Goal: Task Accomplishment & Management: Use online tool/utility

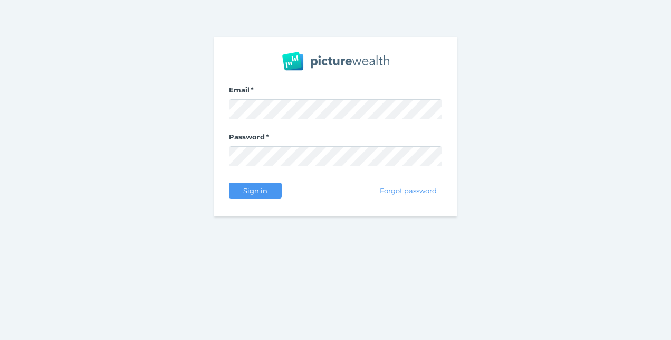
click at [523, 150] on div "Email Password Sign in Forgot password" at bounding box center [335, 126] width 671 height 253
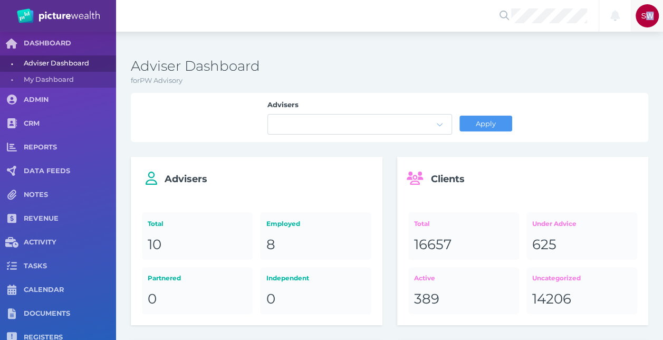
click at [650, 27] on div "SW" at bounding box center [648, 16] width 32 height 32
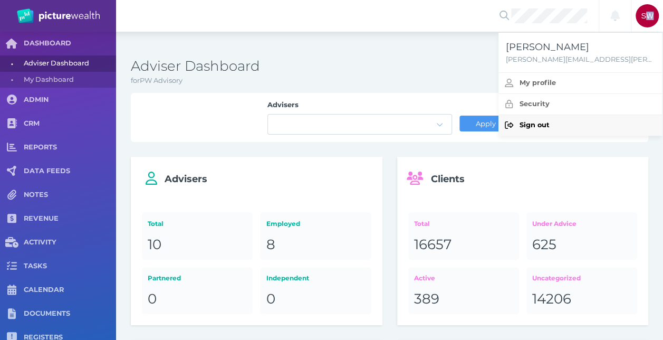
drag, startPoint x: 650, startPoint y: 27, endPoint x: 543, endPoint y: 127, distance: 146.0
click at [543, 127] on span "Sign out" at bounding box center [535, 125] width 30 height 8
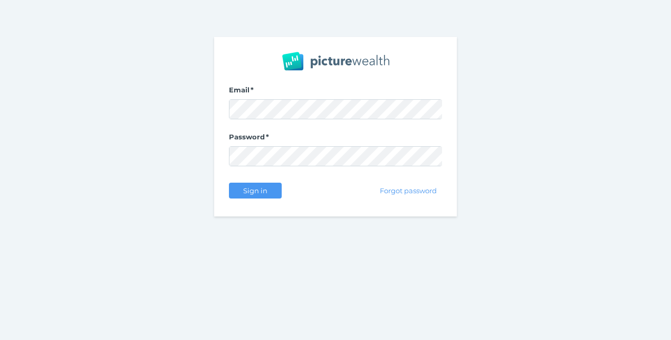
click at [141, 137] on div "Email Password Sign in Forgot password" at bounding box center [335, 126] width 671 height 253
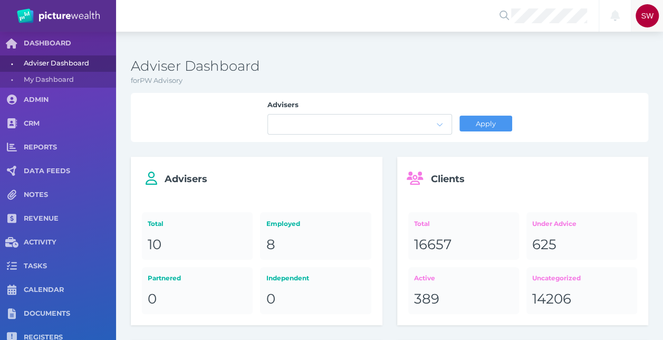
click at [648, 18] on span "SW" at bounding box center [647, 16] width 13 height 8
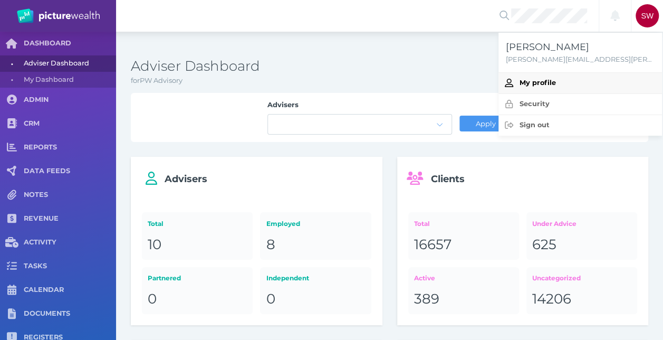
click at [547, 87] on span "My profile" at bounding box center [538, 83] width 36 height 8
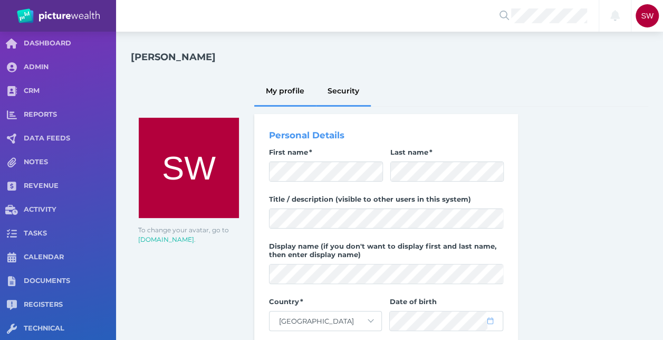
click at [340, 82] on div "Security" at bounding box center [343, 90] width 55 height 31
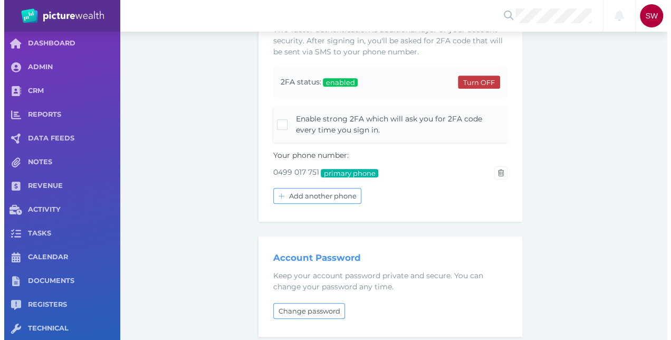
scroll to position [275, 0]
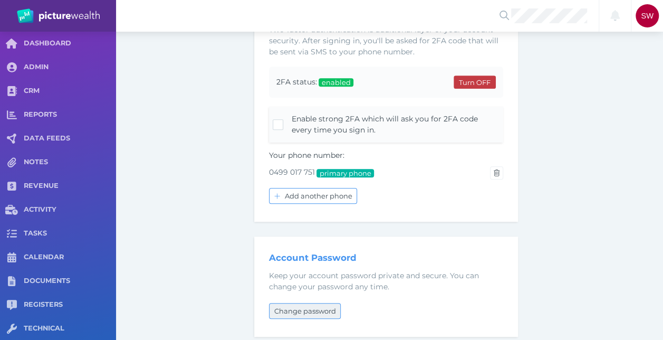
click at [329, 307] on span "Change password" at bounding box center [305, 311] width 71 height 8
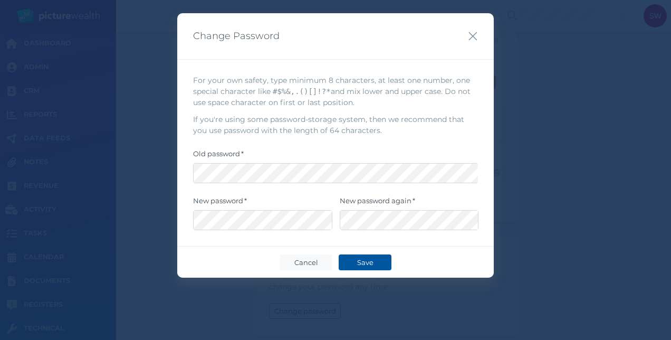
click at [369, 254] on button "Save" at bounding box center [365, 262] width 53 height 16
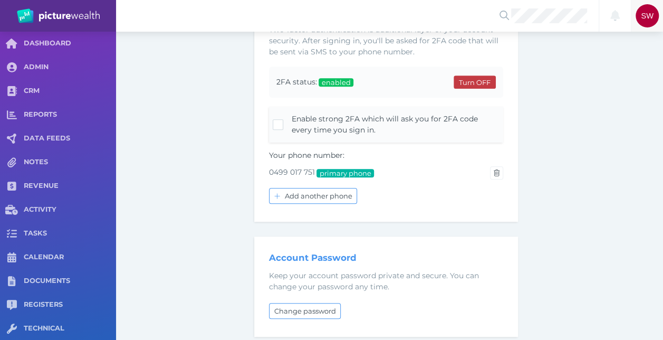
click at [641, 9] on span "SW" at bounding box center [647, 15] width 23 height 23
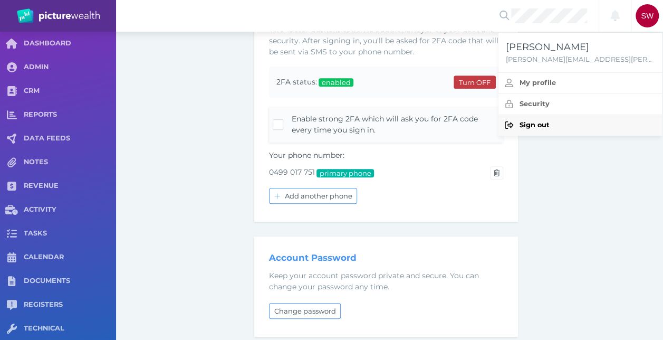
click at [545, 121] on span "Sign out" at bounding box center [535, 125] width 30 height 8
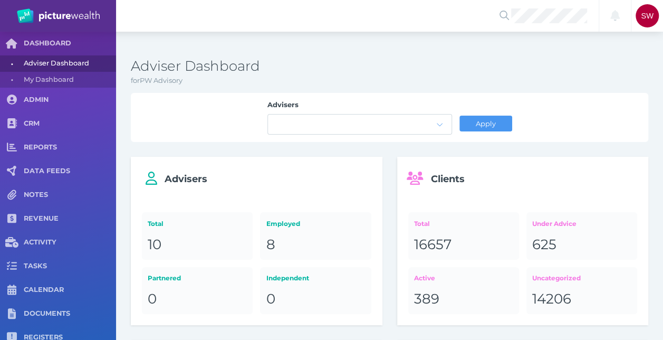
click at [402, 70] on h3 "Adviser Dashboard" at bounding box center [390, 67] width 518 height 18
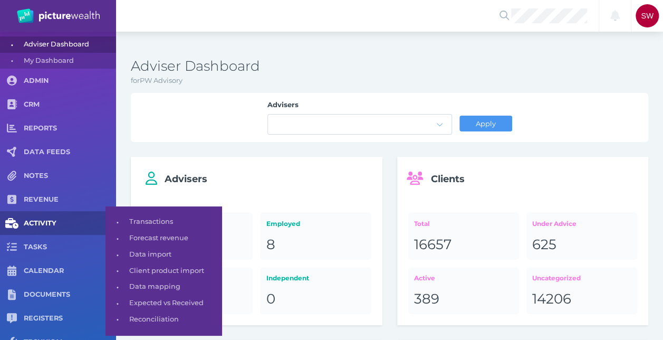
scroll to position [33, 0]
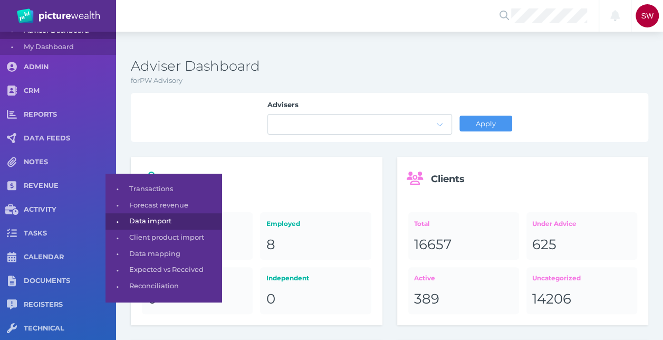
click at [141, 216] on span "Data import" at bounding box center [173, 221] width 89 height 16
select select "25"
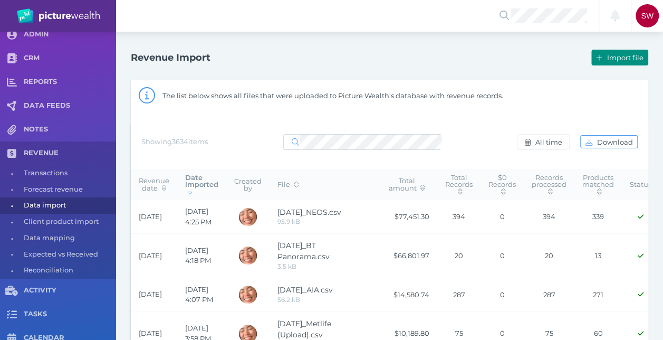
click at [621, 56] on span "Import file" at bounding box center [626, 57] width 43 height 8
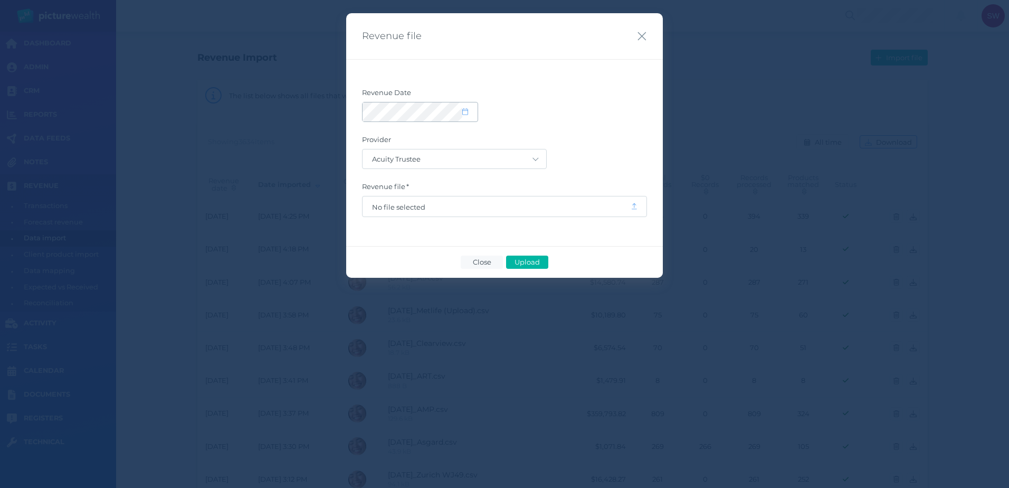
click at [469, 110] on span at bounding box center [469, 112] width 15 height 9
select select "8"
select select "2025"
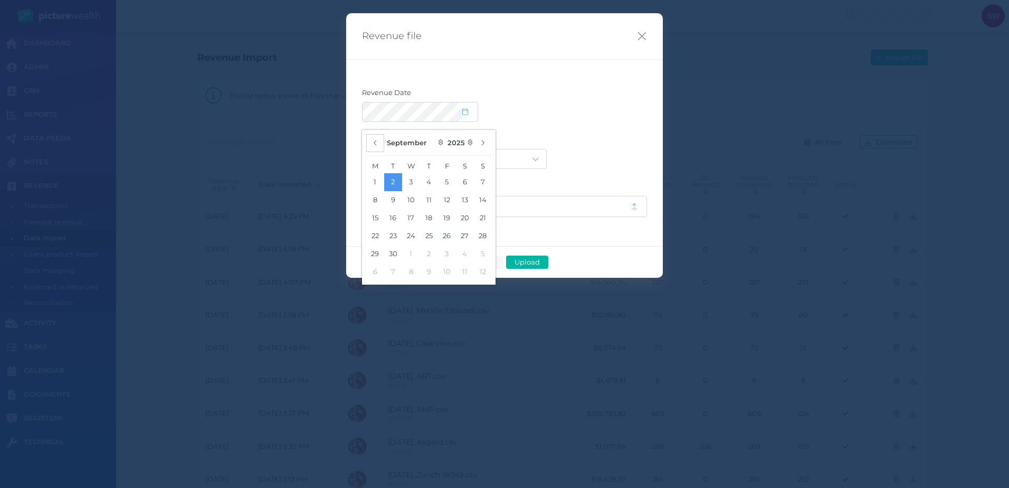
click at [373, 143] on icon "button" at bounding box center [375, 142] width 4 height 7
select select "7"
click at [445, 236] on button "22" at bounding box center [447, 236] width 18 height 18
click at [547, 100] on label "Revenue Date" at bounding box center [504, 95] width 285 height 14
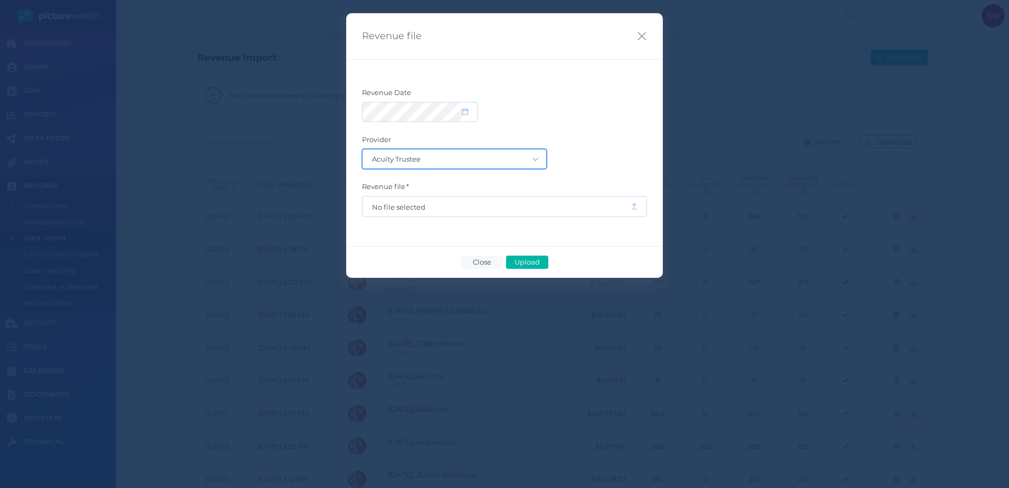
click at [522, 163] on select "Acuity Trustee AIA Australia AMG Super AMP ASGARD Asteron Life Australian Retir…" at bounding box center [455, 158] width 184 height 19
click at [521, 160] on select "Acuity Trustee AIA Australia AMG Super AMP ASGARD Asteron Life Australian Retir…" at bounding box center [455, 158] width 184 height 19
select select "128"
click at [363, 149] on select "Acuity Trustee AIA Australia AMG Super AMP ASGARD Asteron Life Australian Retir…" at bounding box center [455, 158] width 184 height 19
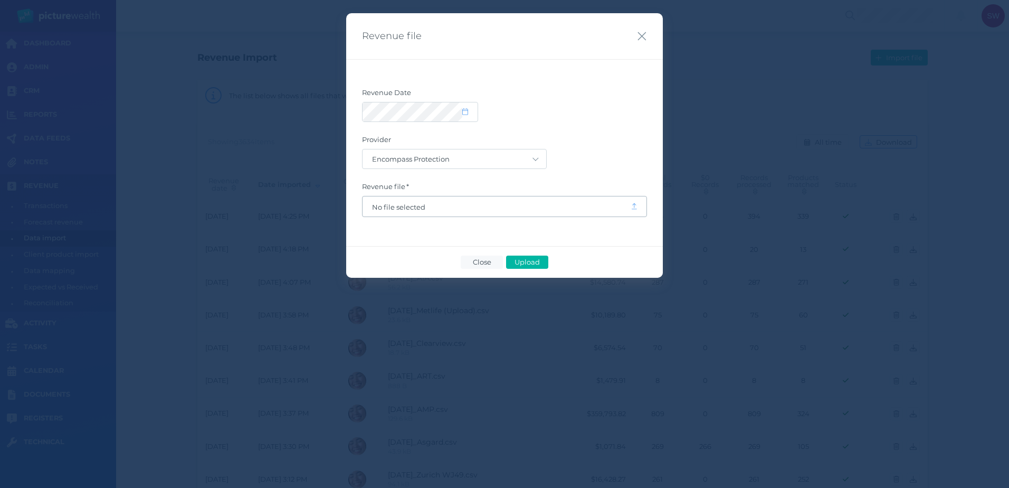
click at [434, 212] on span "No file selected" at bounding box center [497, 206] width 268 height 20
click at [561, 209] on span "No file selected" at bounding box center [496, 207] width 249 height 8
click at [527, 260] on span "Upload" at bounding box center [527, 262] width 34 height 8
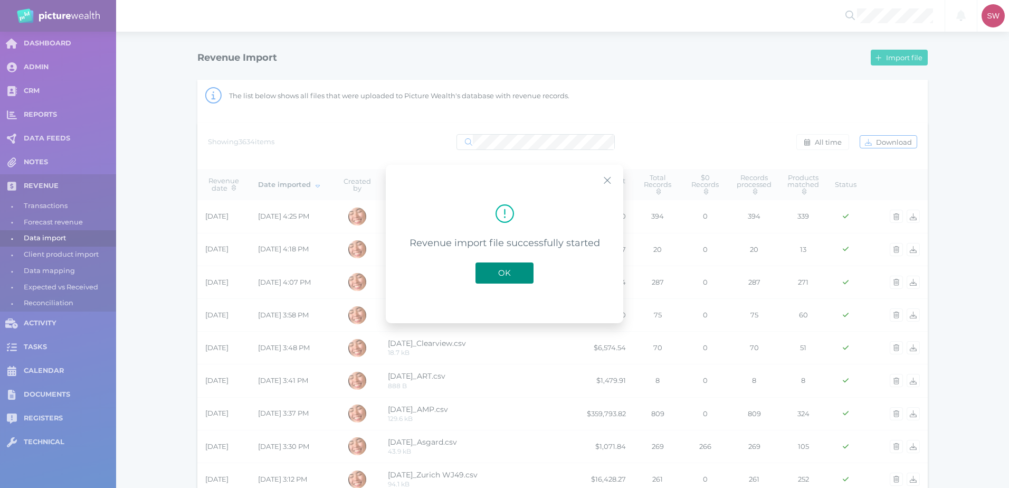
click at [524, 269] on button "OK" at bounding box center [504, 272] width 58 height 21
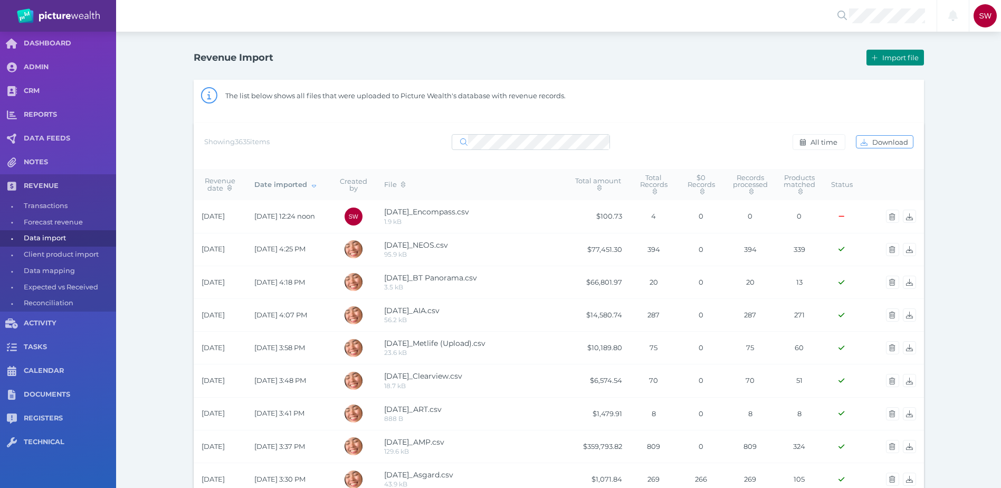
click at [671, 59] on span "Import file" at bounding box center [901, 57] width 43 height 8
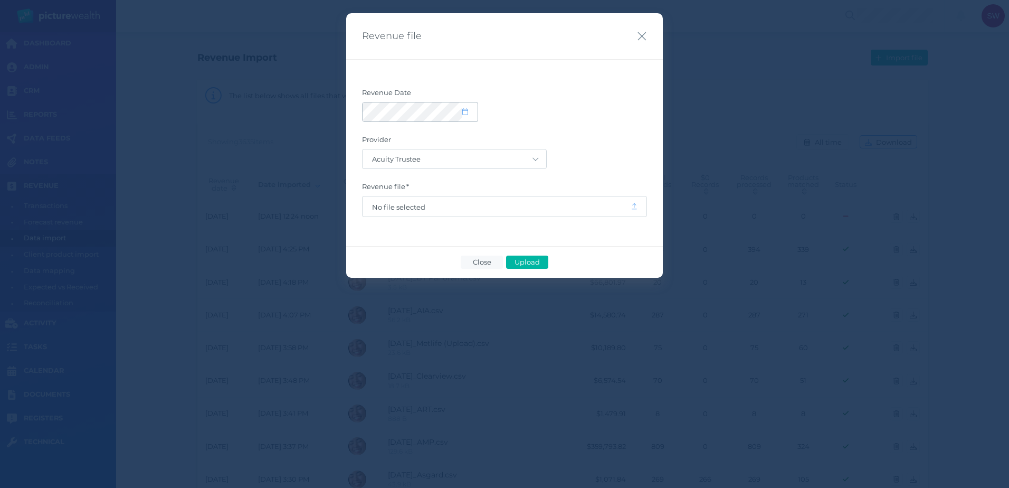
click at [462, 106] on div at bounding box center [420, 111] width 115 height 19
click at [465, 111] on icon at bounding box center [465, 111] width 6 height 7
select select "8"
select select "2025"
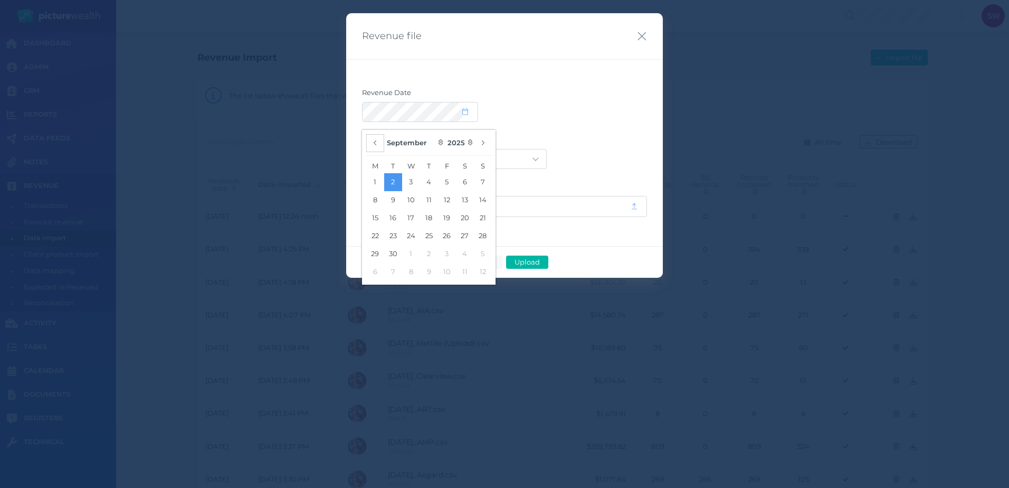
click at [373, 147] on button "button" at bounding box center [375, 143] width 18 height 18
select select "7"
click at [449, 233] on button "22" at bounding box center [447, 236] width 18 height 18
click at [554, 135] on form "Revenue Date Provider Acuity Trustee AIA Australia AMG Super AMP ASGARD Asteron…" at bounding box center [504, 152] width 285 height 129
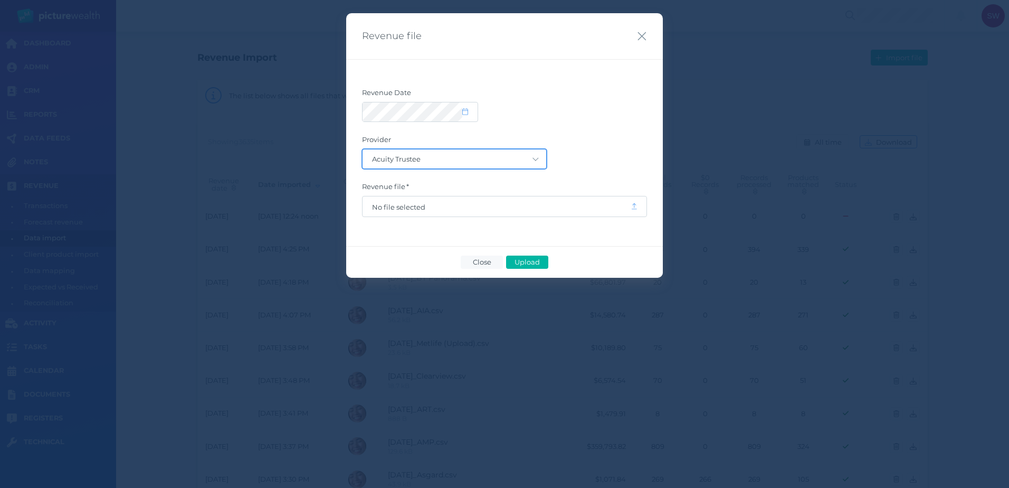
click at [530, 158] on select "Acuity Trustee AIA Australia AMG Super AMP ASGARD Asteron Life Australian Retir…" at bounding box center [455, 158] width 184 height 19
select select "78"
click at [363, 149] on select "Acuity Trustee AIA Australia AMG Super AMP ASGARD Asteron Life Australian Retir…" at bounding box center [455, 158] width 184 height 19
click at [475, 210] on span "No file selected" at bounding box center [496, 207] width 249 height 8
click at [530, 261] on span "Upload" at bounding box center [527, 262] width 34 height 8
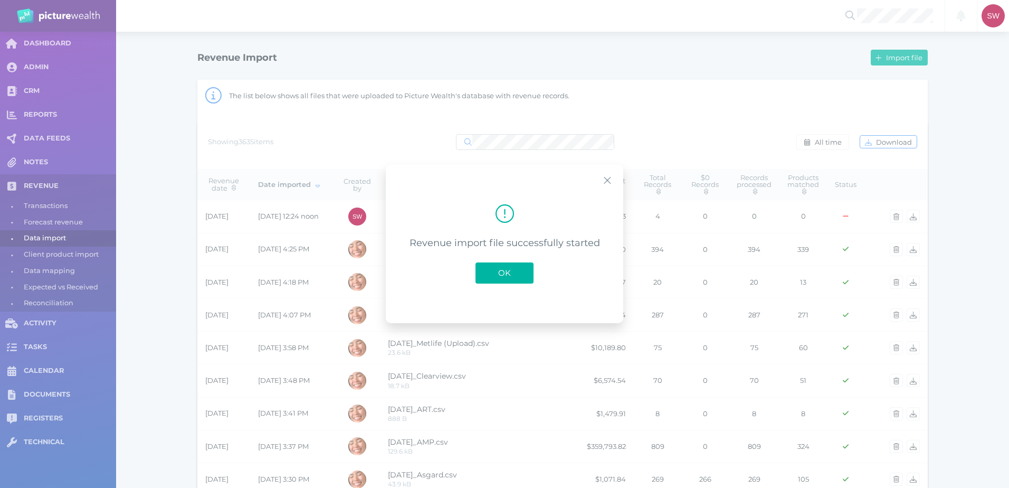
click at [518, 265] on button "OK" at bounding box center [504, 272] width 58 height 21
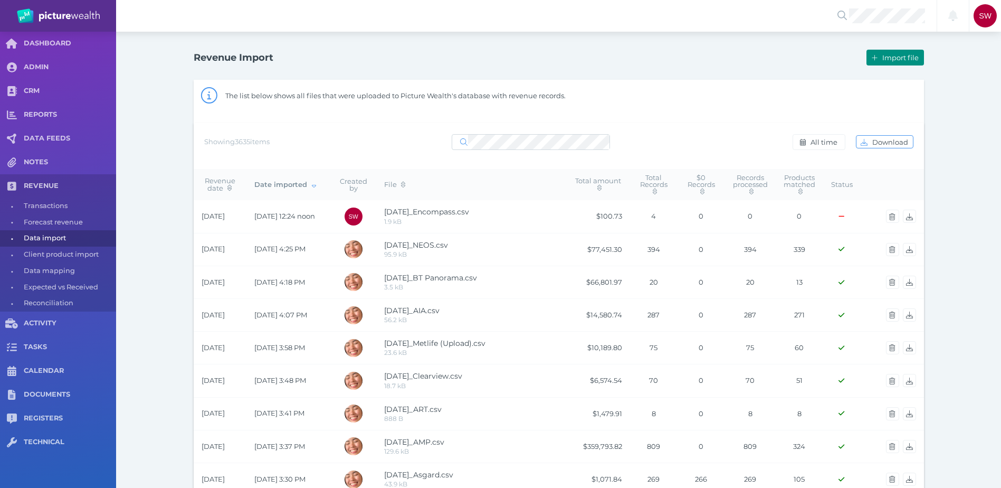
click at [671, 55] on span "Import file" at bounding box center [901, 57] width 43 height 8
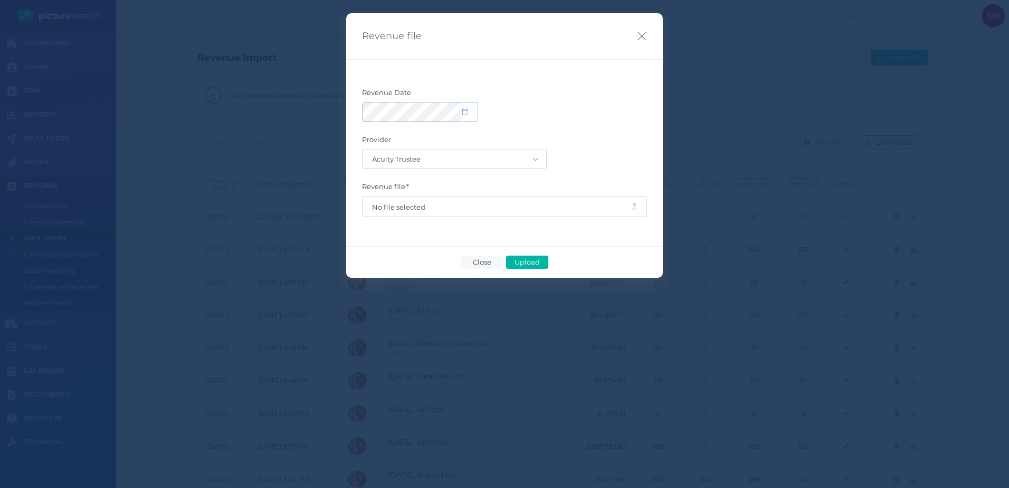
click at [466, 113] on icon at bounding box center [465, 111] width 6 height 7
select select "8"
select select "2025"
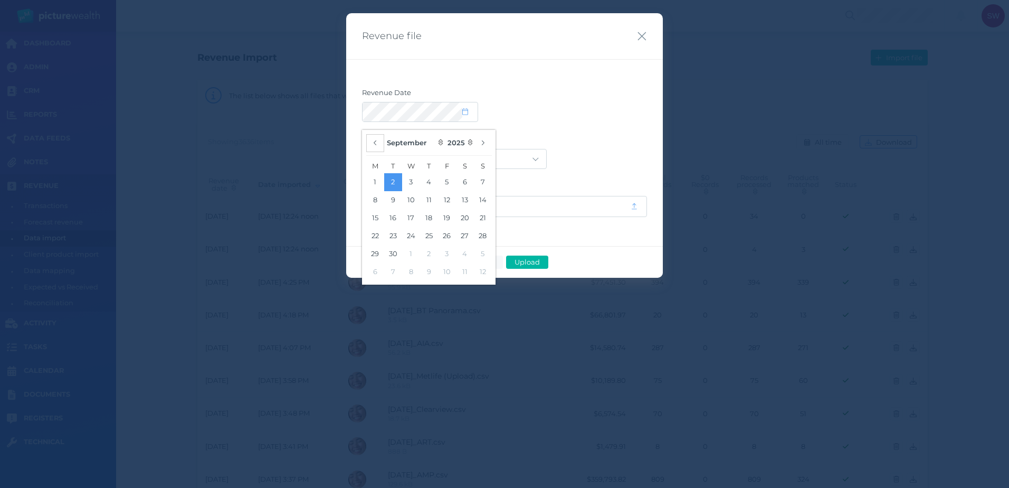
click at [380, 142] on button "button" at bounding box center [375, 143] width 18 height 18
select select "7"
click at [373, 256] on button "25" at bounding box center [375, 254] width 18 height 18
drag, startPoint x: 570, startPoint y: 166, endPoint x: 560, endPoint y: 166, distance: 10.0
click at [569, 166] on div "Acuity Trustee AIA Australia AMG Super AMP ASGARD Asteron Life Australian Retir…" at bounding box center [504, 159] width 285 height 20
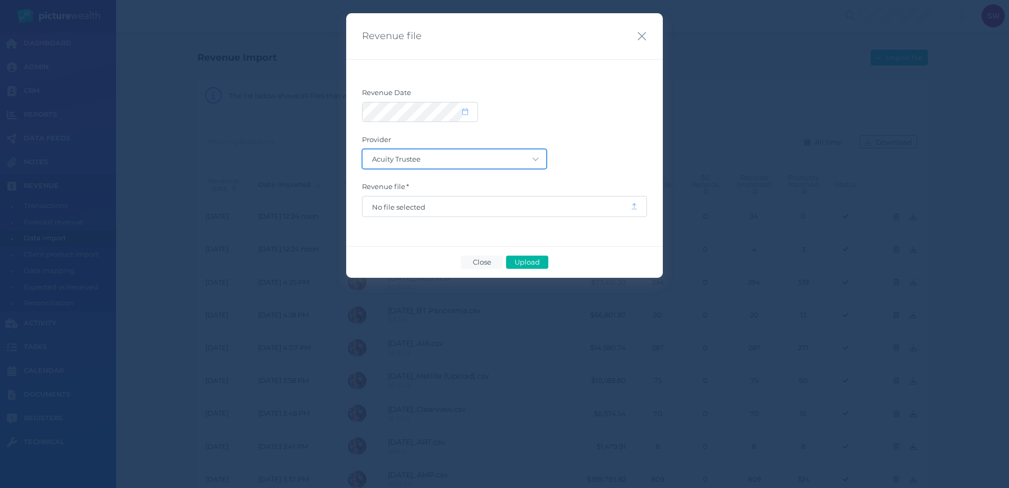
click at [534, 162] on select "Acuity Trustee AIA Australia AMG Super AMP ASGARD Asteron Life Australian Retir…" at bounding box center [455, 158] width 184 height 19
select select "68"
click at [363, 149] on select "Acuity Trustee AIA Australia AMG Super AMP ASGARD Asteron Life Australian Retir…" at bounding box center [455, 158] width 184 height 19
click at [444, 206] on span "No file selected" at bounding box center [496, 207] width 249 height 8
click at [540, 262] on span "Upload" at bounding box center [527, 262] width 34 height 8
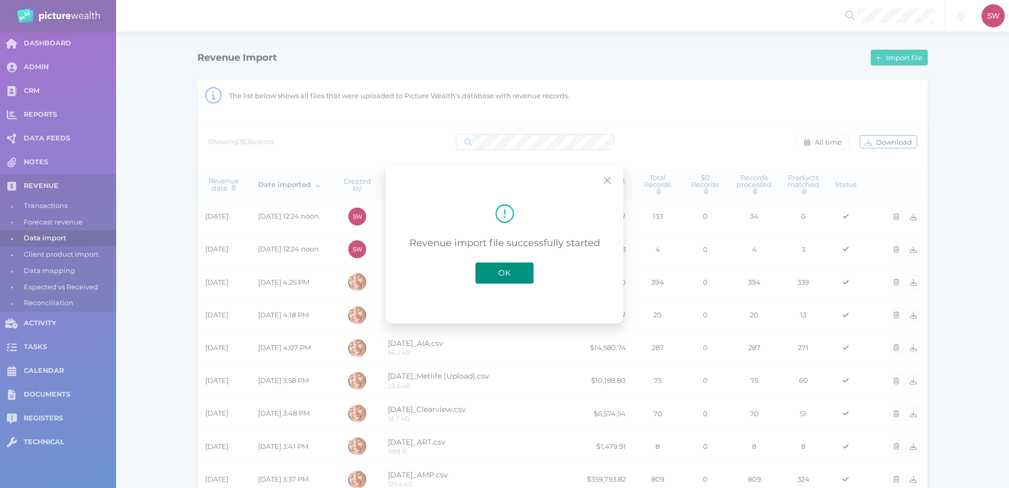
click at [522, 266] on button "OK" at bounding box center [504, 272] width 58 height 21
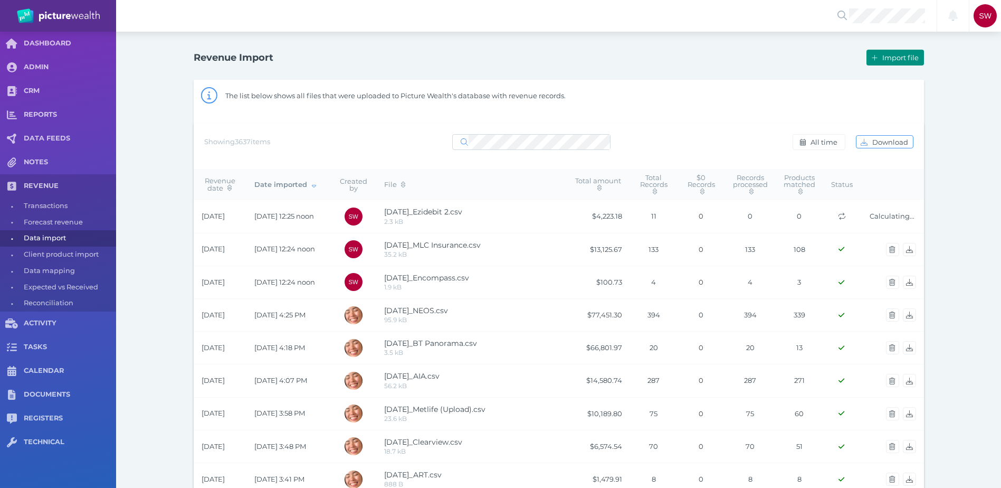
click at [671, 61] on span "Import file" at bounding box center [901, 57] width 43 height 8
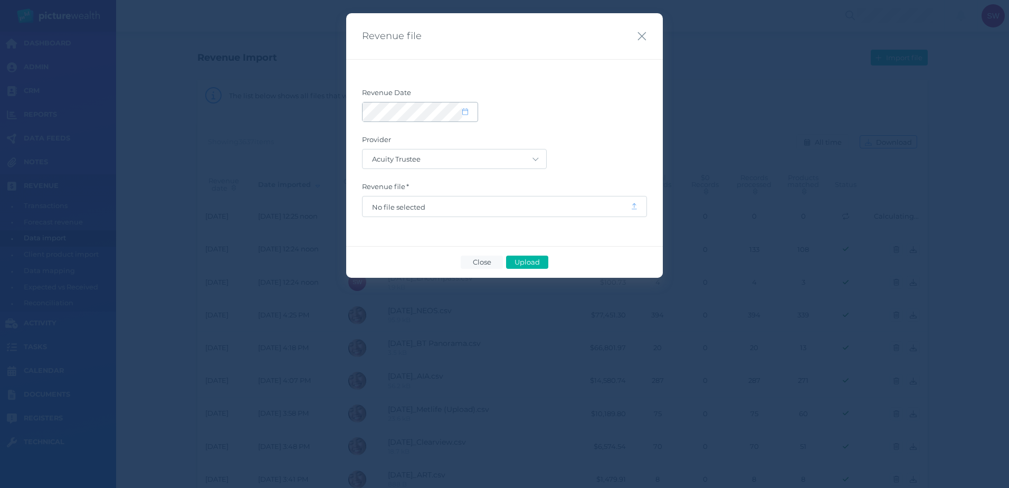
click at [462, 113] on icon at bounding box center [465, 111] width 6 height 7
select select "8"
select select "2025"
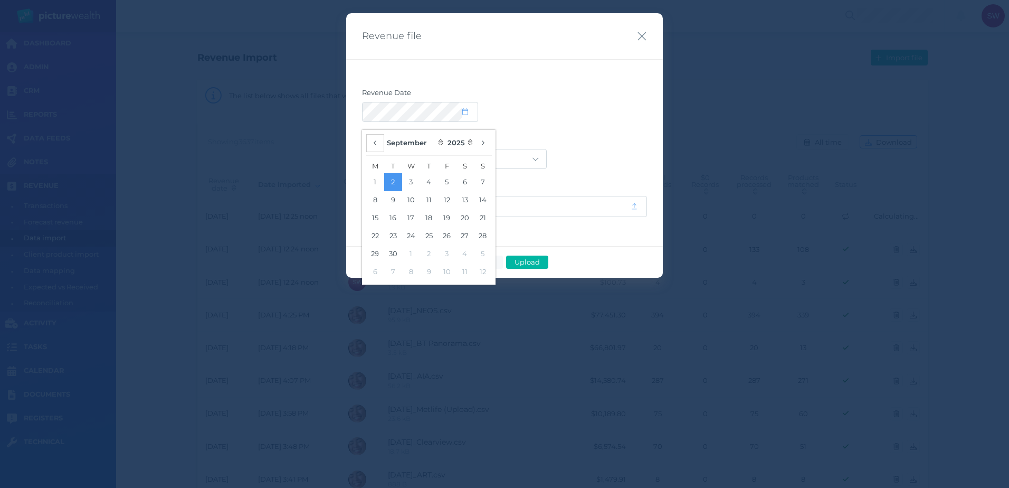
click at [374, 144] on icon "button" at bounding box center [375, 142] width 4 height 7
select select "7"
click at [444, 237] on button "22" at bounding box center [447, 236] width 18 height 18
click at [378, 252] on button "25" at bounding box center [375, 254] width 18 height 18
click at [389, 257] on button "26" at bounding box center [393, 254] width 18 height 18
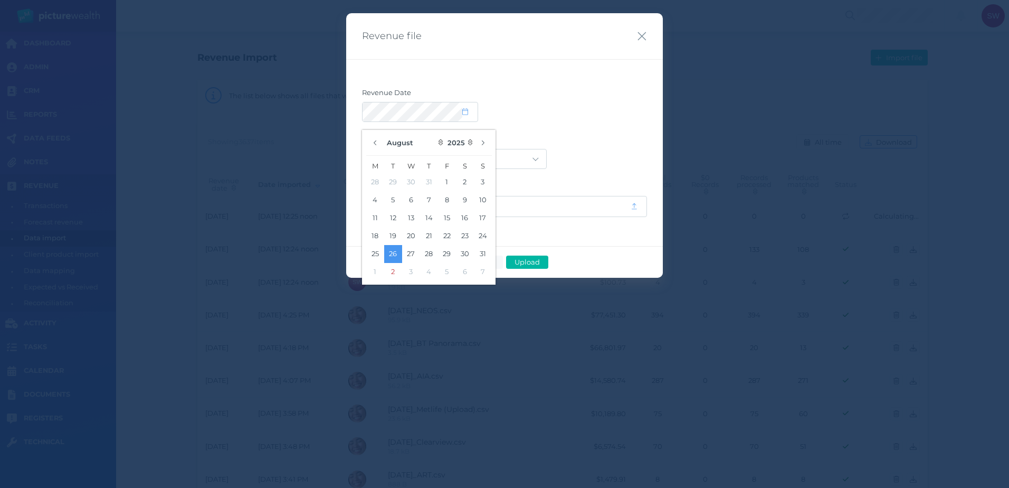
drag, startPoint x: 637, startPoint y: 116, endPoint x: 629, endPoint y: 115, distance: 8.5
click at [631, 116] on div at bounding box center [504, 112] width 285 height 20
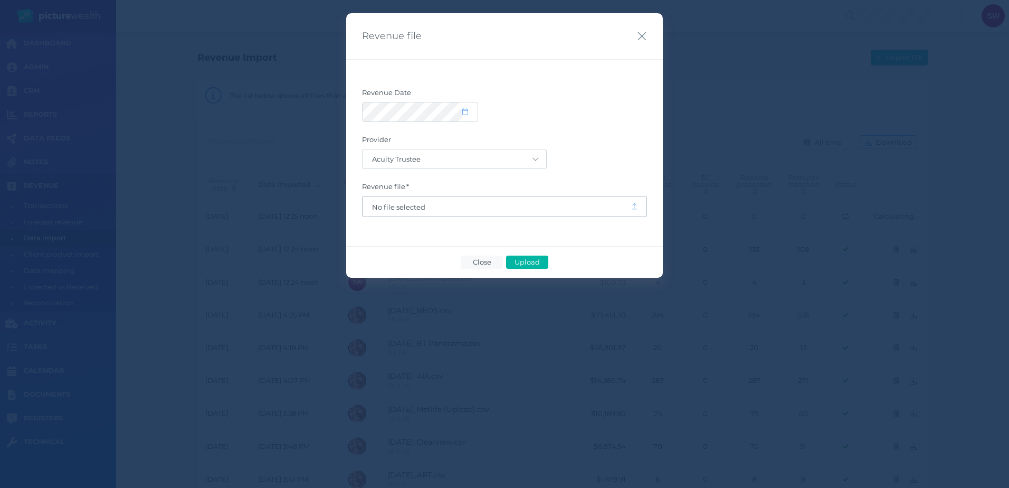
click at [478, 203] on span "No file selected" at bounding box center [496, 207] width 249 height 8
click at [481, 159] on select "Acuity Trustee AIA Australia AMG Super AMP ASGARD Asteron Life Australian Retir…" at bounding box center [455, 158] width 184 height 19
select select "81"
click at [363, 149] on select "Acuity Trustee AIA Australia AMG Super AMP ASGARD Asteron Life Australian Retir…" at bounding box center [455, 158] width 184 height 19
click at [539, 264] on span "Upload" at bounding box center [527, 262] width 34 height 8
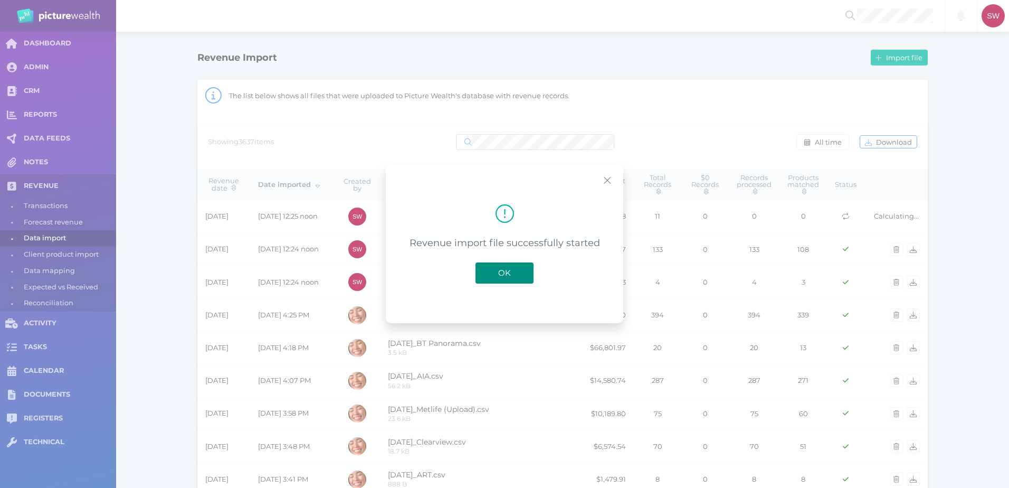
click at [504, 274] on span "OK" at bounding box center [504, 273] width 23 height 10
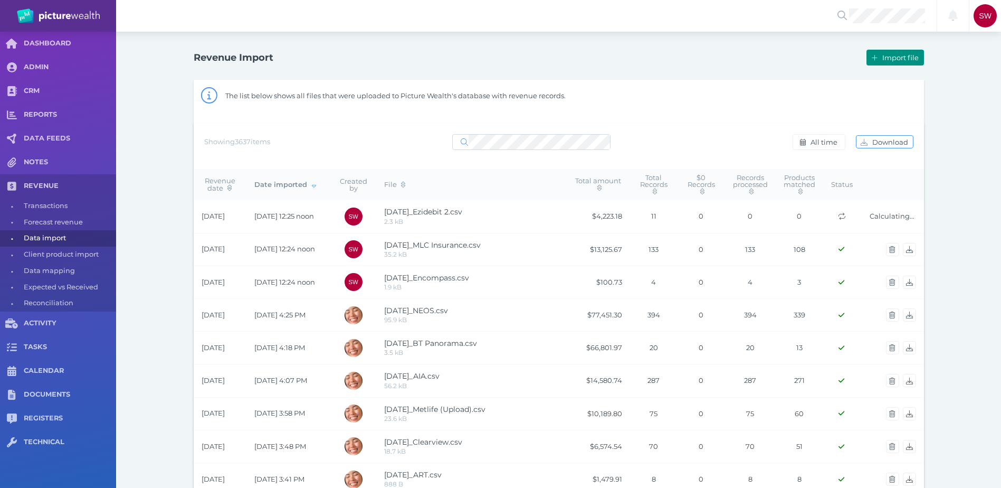
click at [671, 57] on span "Import file" at bounding box center [901, 57] width 43 height 8
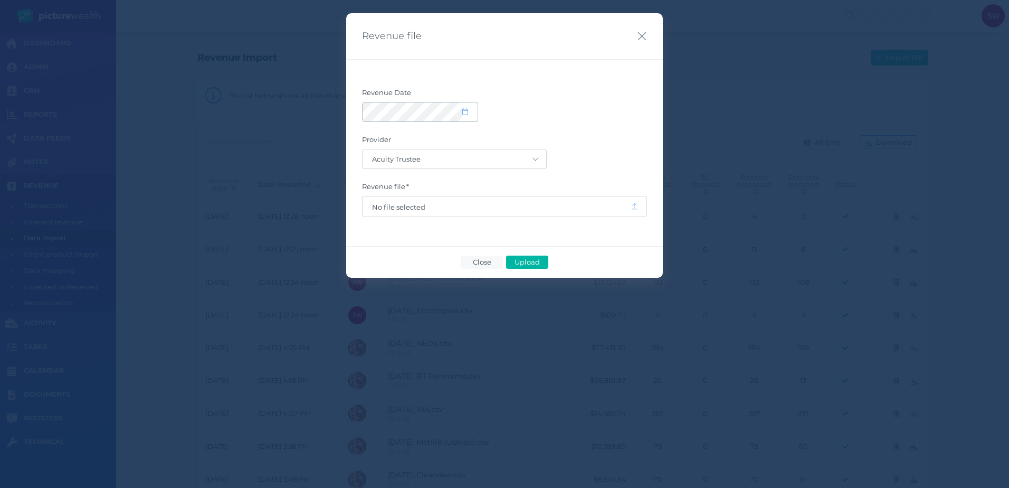
drag, startPoint x: 451, startPoint y: 102, endPoint x: 476, endPoint y: 109, distance: 25.7
click at [468, 108] on span at bounding box center [420, 112] width 116 height 20
click at [469, 111] on span at bounding box center [469, 112] width 15 height 9
select select "8"
select select "2025"
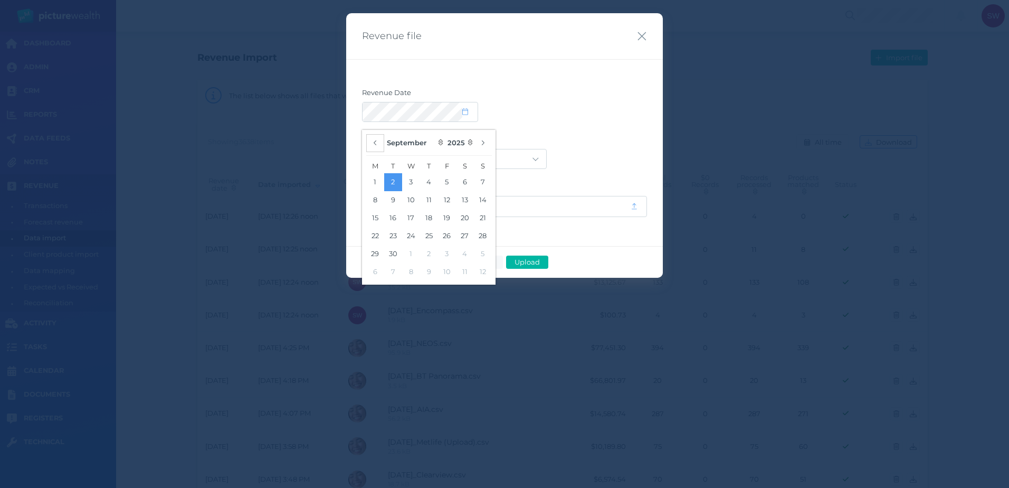
click at [380, 138] on button "button" at bounding box center [375, 143] width 18 height 18
select select "7"
click at [386, 252] on button "26" at bounding box center [393, 254] width 18 height 18
click at [532, 136] on label "Provider" at bounding box center [504, 142] width 285 height 14
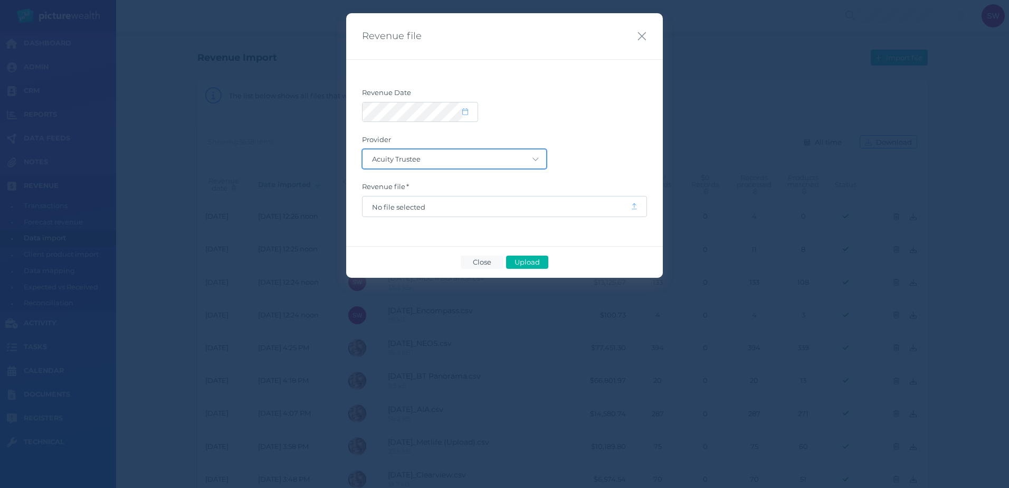
click at [500, 155] on select "Acuity Trustee AIA Australia AMG Super AMP ASGARD Asteron Life Australian Retir…" at bounding box center [455, 158] width 184 height 19
select select "68"
click at [363, 149] on select "Acuity Trustee AIA Australia AMG Super AMP ASGARD Asteron Life Australian Retir…" at bounding box center [455, 158] width 184 height 19
click at [539, 264] on span "Upload" at bounding box center [527, 262] width 34 height 8
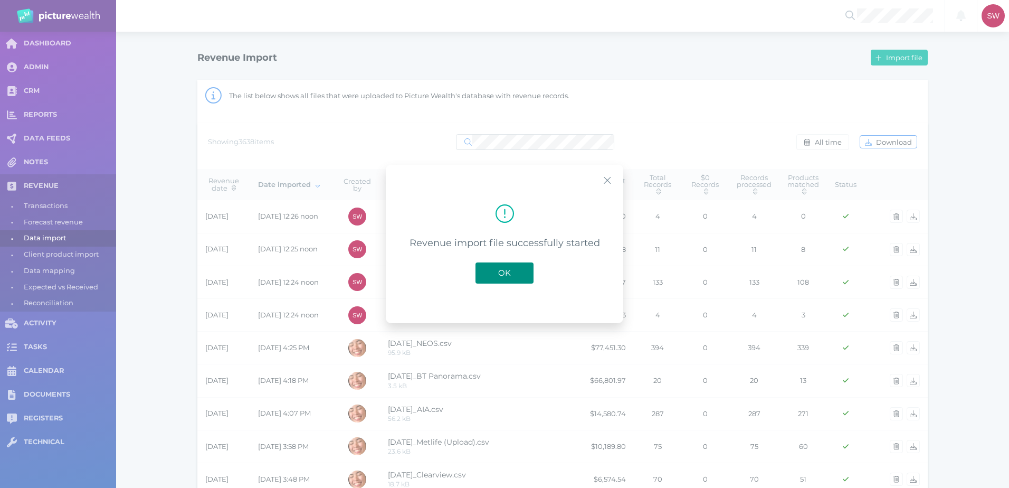
click at [527, 266] on button "OK" at bounding box center [504, 272] width 58 height 21
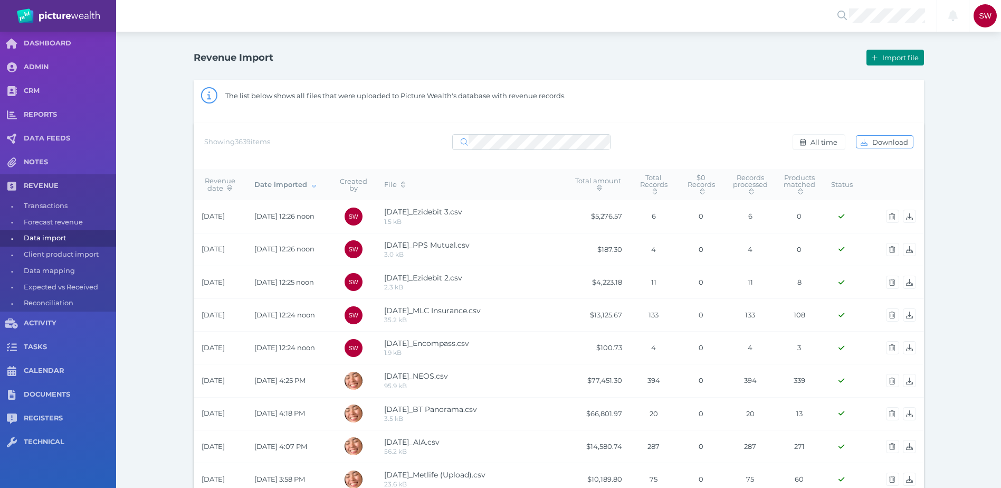
click at [671, 60] on span "Import file" at bounding box center [901, 57] width 43 height 8
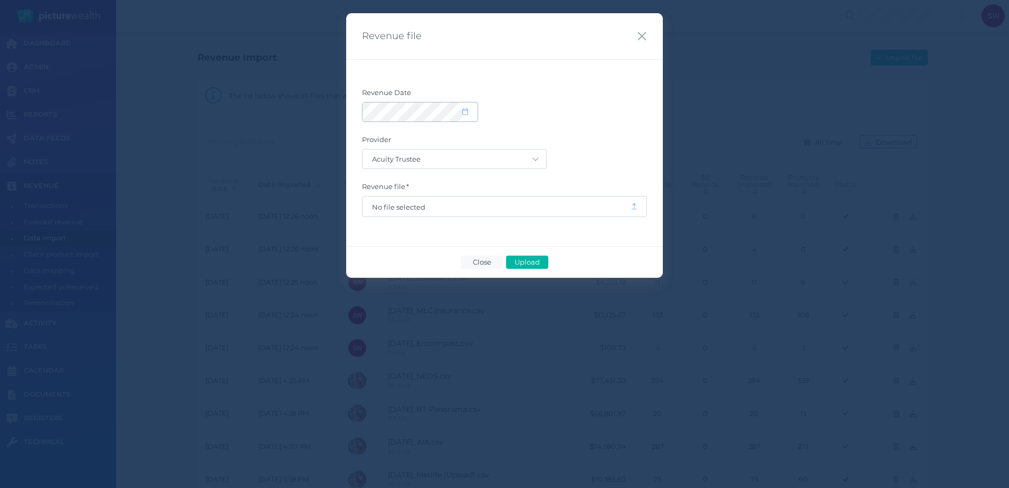
click at [470, 112] on span at bounding box center [469, 112] width 15 height 9
select select "8"
select select "2025"
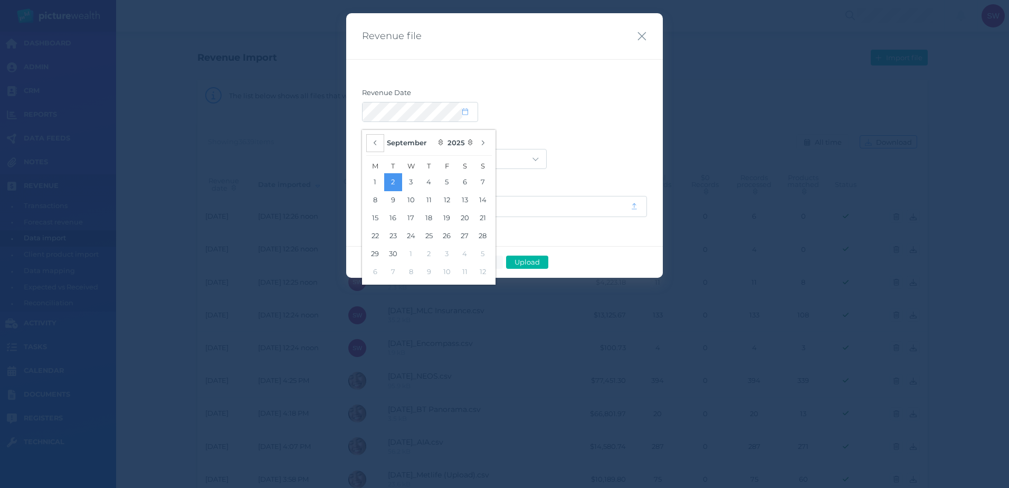
click at [367, 144] on button "button" at bounding box center [375, 143] width 18 height 18
select select "7"
click at [392, 252] on button "26" at bounding box center [393, 254] width 18 height 18
click at [554, 156] on div "Acuity Trustee AIA Australia AMG Super AMP ASGARD Asteron Life Australian Retir…" at bounding box center [504, 159] width 285 height 20
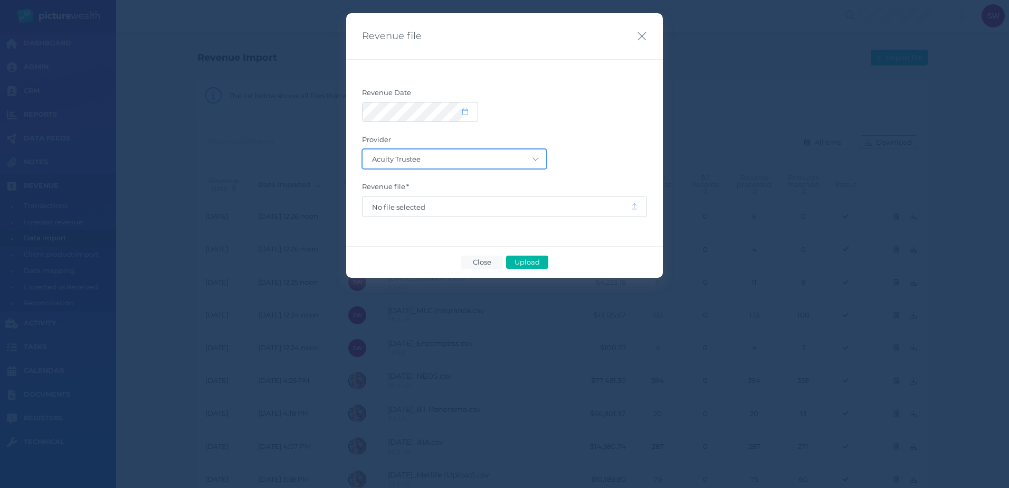
click at [525, 157] on select "Acuity Trustee AIA Australia AMG Super AMP ASGARD Asteron Life Australian Retir…" at bounding box center [455, 158] width 184 height 19
select select "7"
click at [363, 149] on select "Acuity Trustee AIA Australia AMG Super AMP ASGARD Asteron Life Australian Retir…" at bounding box center [455, 158] width 184 height 19
click at [502, 206] on span "No file selected" at bounding box center [496, 207] width 249 height 8
click at [534, 258] on span "Upload" at bounding box center [527, 262] width 34 height 8
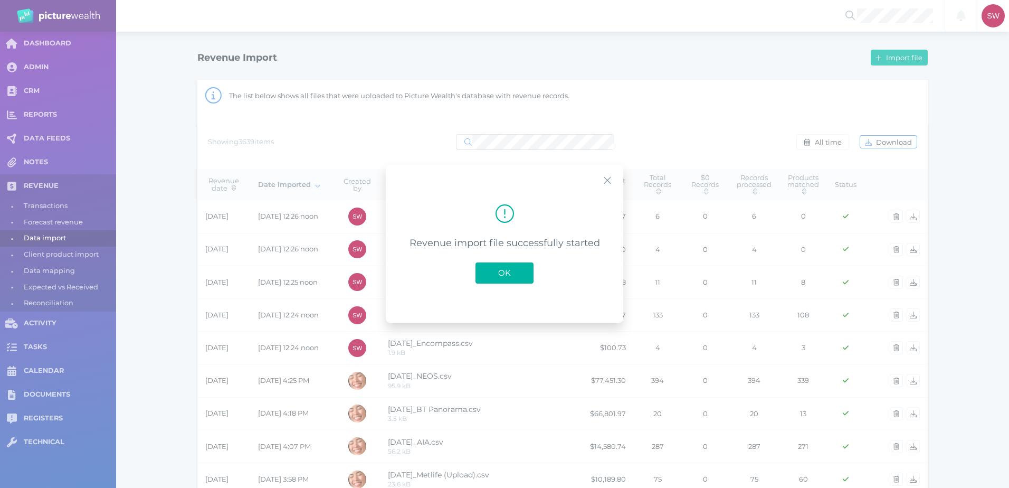
click at [508, 277] on span "OK" at bounding box center [504, 273] width 23 height 10
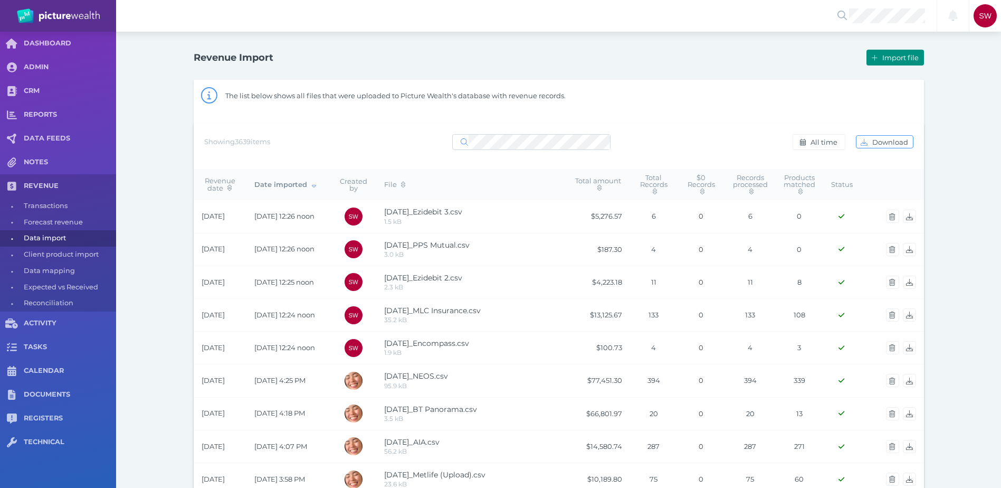
click at [671, 61] on span "Import file" at bounding box center [901, 57] width 43 height 8
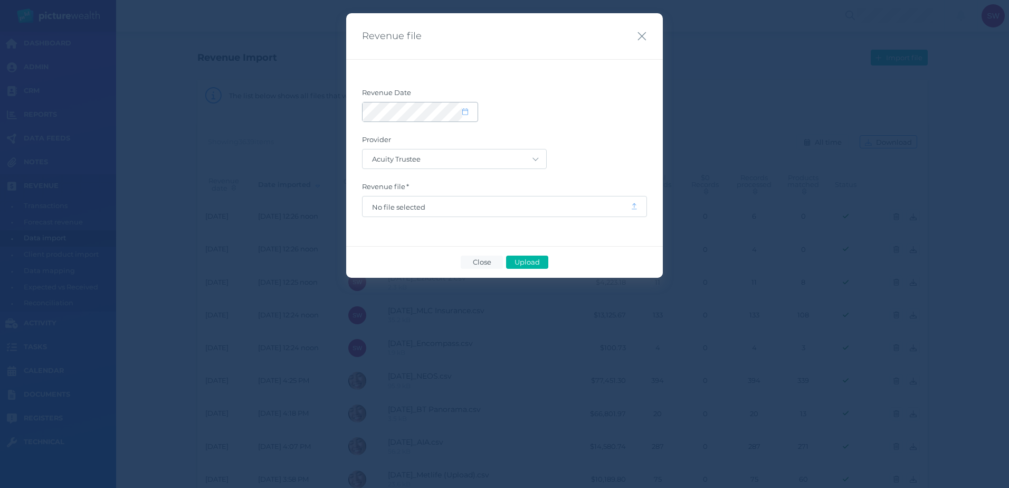
click at [462, 111] on icon at bounding box center [465, 111] width 6 height 7
select select "8"
select select "2025"
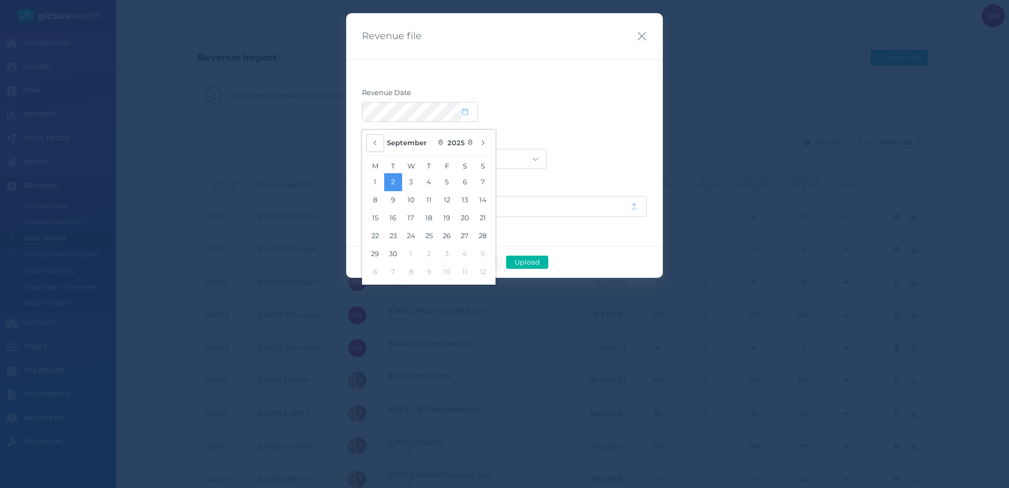
click at [374, 144] on icon "button" at bounding box center [375, 142] width 4 height 7
select select "7"
click at [391, 256] on button "26" at bounding box center [393, 254] width 18 height 18
click at [551, 111] on div at bounding box center [504, 112] width 285 height 20
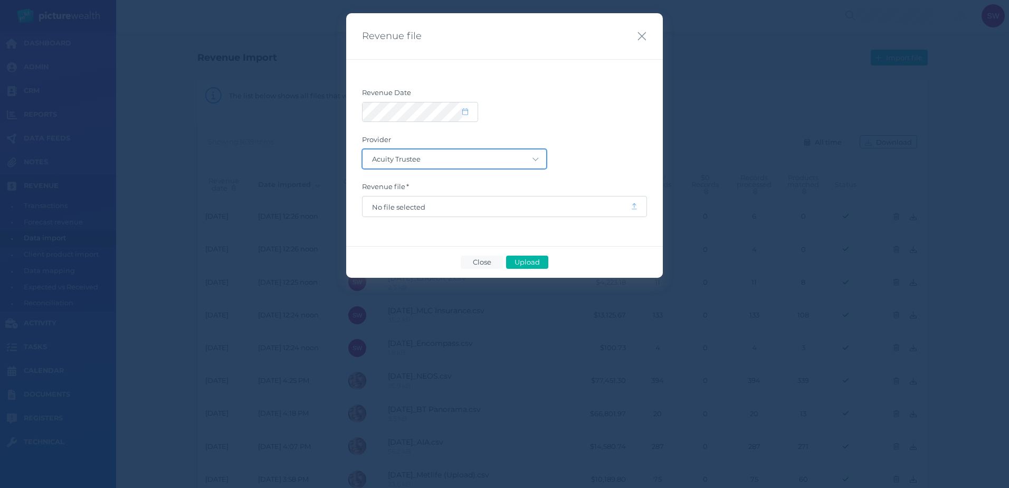
click at [537, 163] on select "Acuity Trustee AIA Australia AMG Super AMP ASGARD Asteron Life Australian Retir…" at bounding box center [455, 158] width 184 height 19
select select "7"
click at [363, 149] on select "Acuity Trustee AIA Australia AMG Super AMP ASGARD Asteron Life Australian Retir…" at bounding box center [455, 158] width 184 height 19
click at [512, 212] on span "No file selected" at bounding box center [497, 206] width 268 height 20
click at [493, 209] on span "No file selected" at bounding box center [496, 207] width 249 height 8
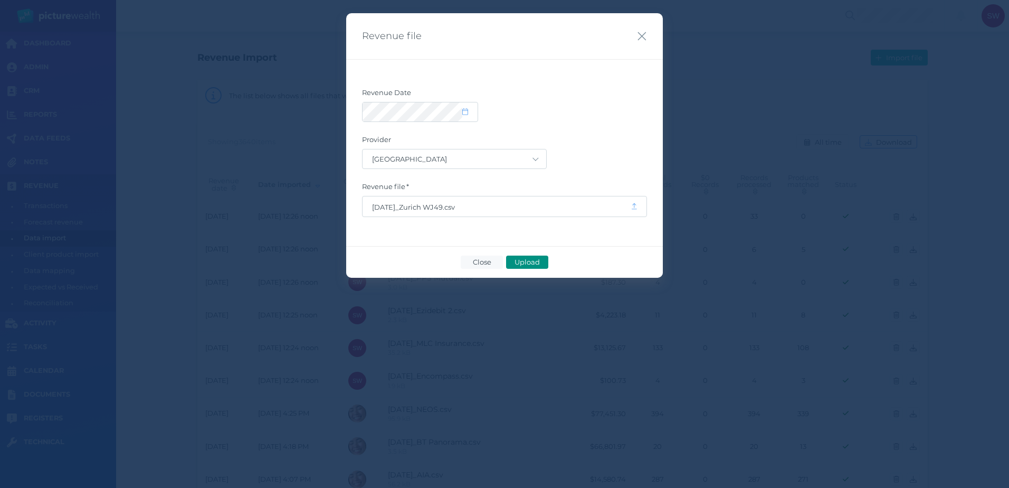
click at [531, 264] on span "Upload" at bounding box center [527, 262] width 34 height 8
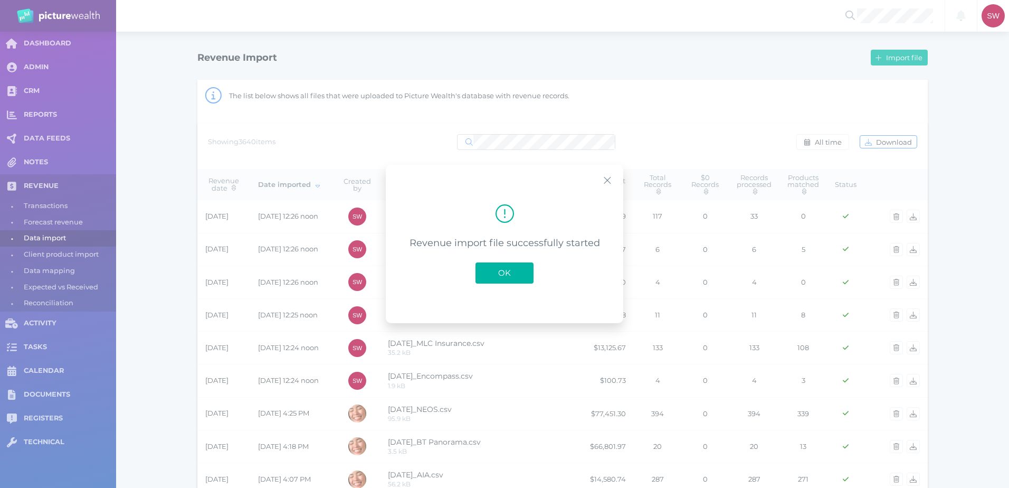
click at [522, 269] on button "OK" at bounding box center [504, 272] width 58 height 21
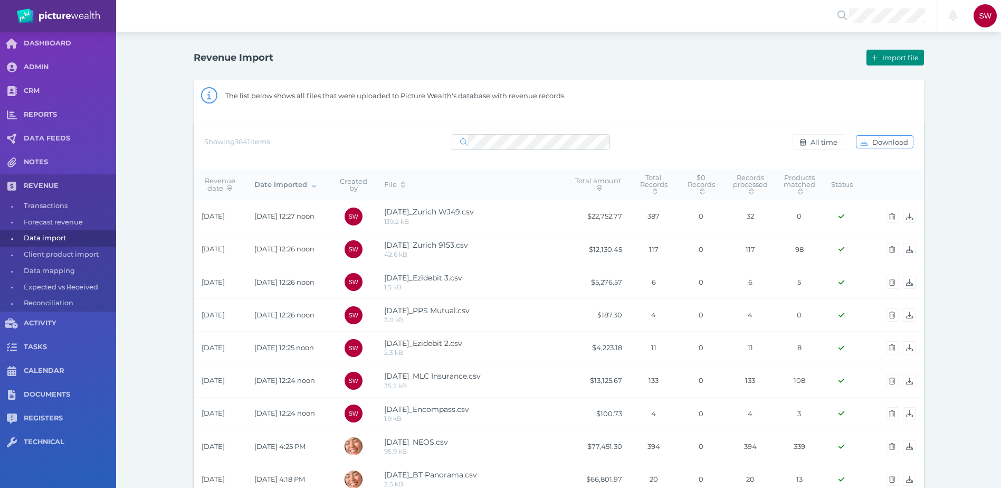
click at [671, 54] on span "Import file" at bounding box center [901, 57] width 43 height 8
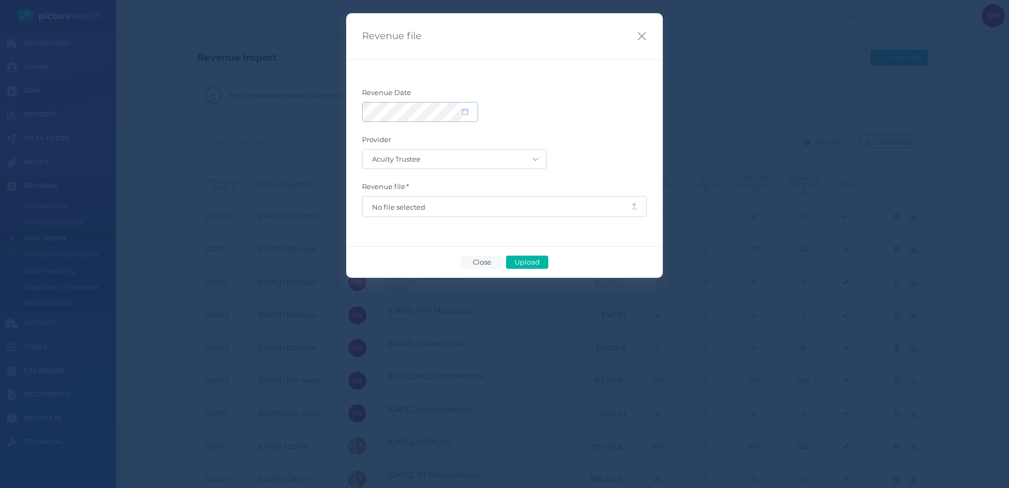
click at [467, 112] on icon at bounding box center [465, 111] width 6 height 7
select select "8"
select select "2025"
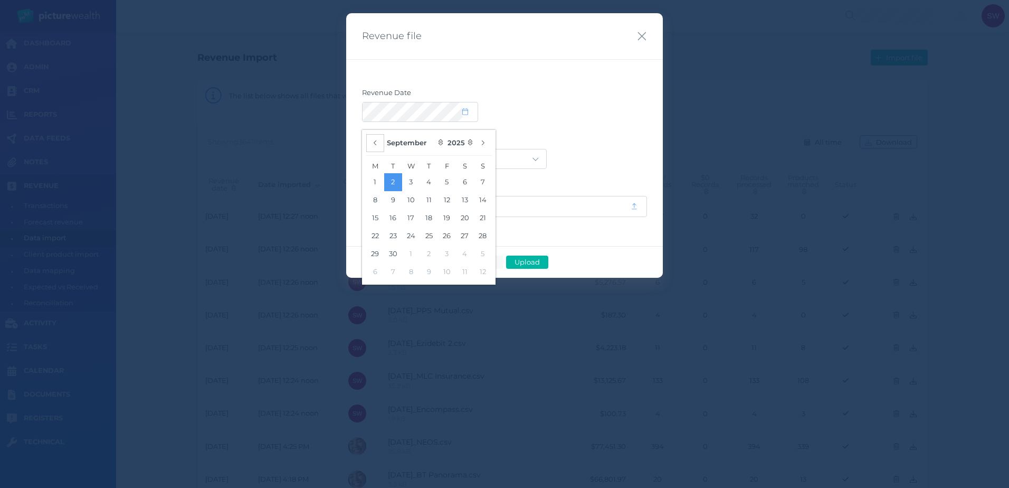
click at [377, 144] on icon "button" at bounding box center [375, 142] width 4 height 7
select select "7"
click at [414, 255] on button "27" at bounding box center [411, 254] width 18 height 18
click at [587, 130] on form "Revenue Date Provider Acuity Trustee AIA Australia AMG Super AMP ASGARD Asteron…" at bounding box center [504, 152] width 285 height 129
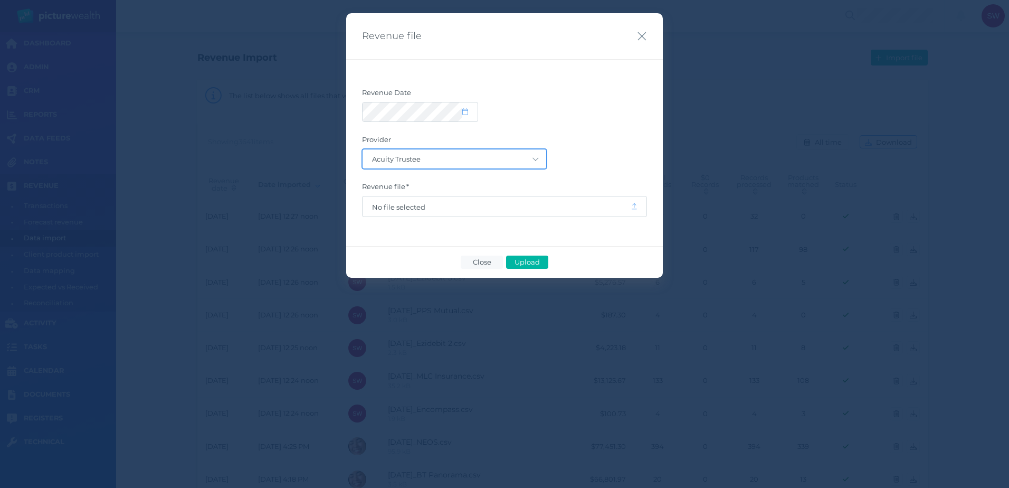
click at [513, 159] on select "Acuity Trustee AIA Australia AMG Super AMP ASGARD Asteron Life Australian Retir…" at bounding box center [455, 158] width 184 height 19
select select "68"
click at [363, 149] on select "Acuity Trustee AIA Australia AMG Super AMP ASGARD Asteron Life Australian Retir…" at bounding box center [455, 158] width 184 height 19
click at [478, 211] on span "No file selected" at bounding box center [497, 206] width 268 height 20
click at [631, 204] on div "No file selected" at bounding box center [505, 206] width 284 height 20
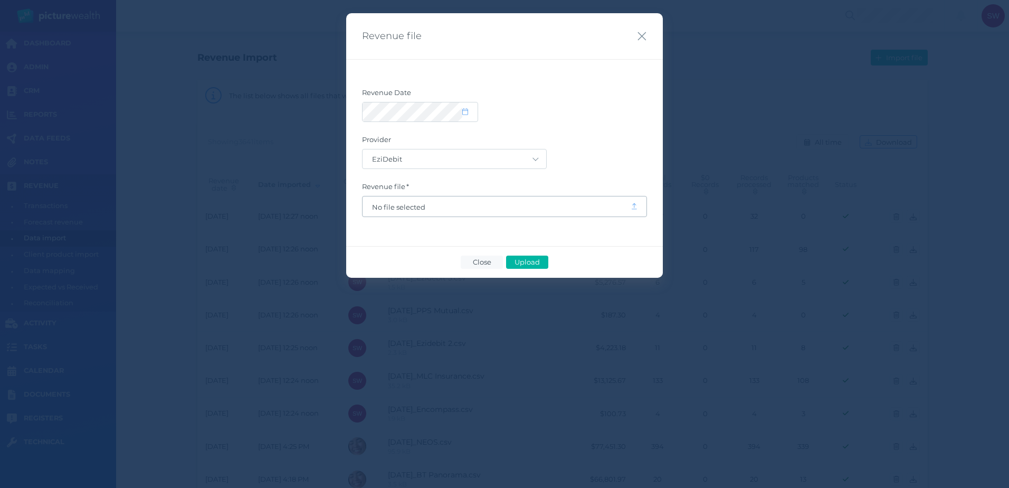
click at [633, 207] on icon at bounding box center [634, 206] width 5 height 7
click at [435, 204] on span "No file selected" at bounding box center [496, 207] width 249 height 8
click at [540, 259] on span "Upload" at bounding box center [527, 262] width 34 height 8
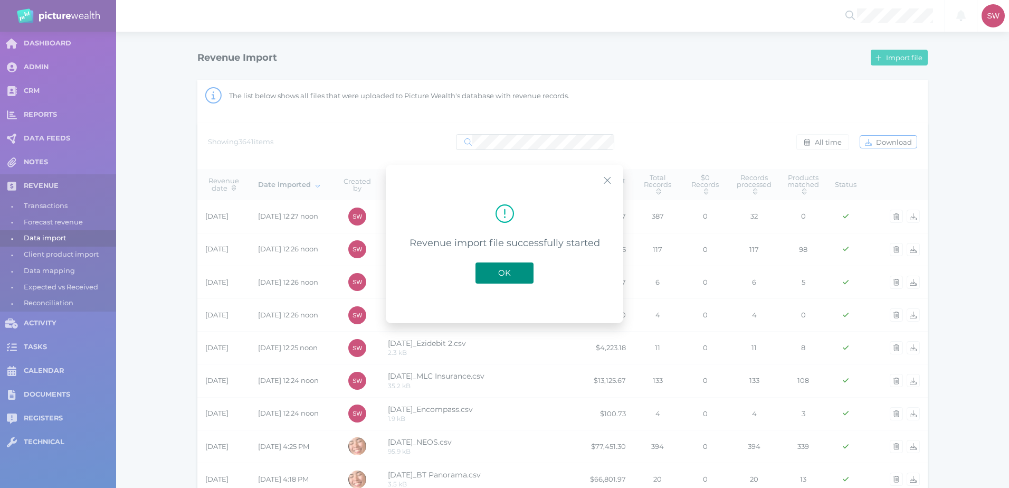
click at [518, 265] on button "OK" at bounding box center [504, 272] width 58 height 21
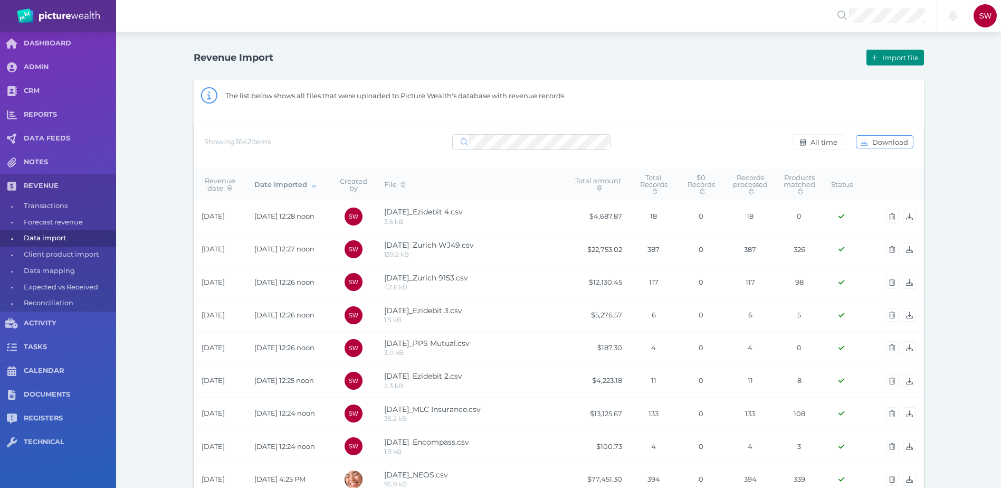
click at [671, 56] on span "Import file" at bounding box center [901, 57] width 43 height 8
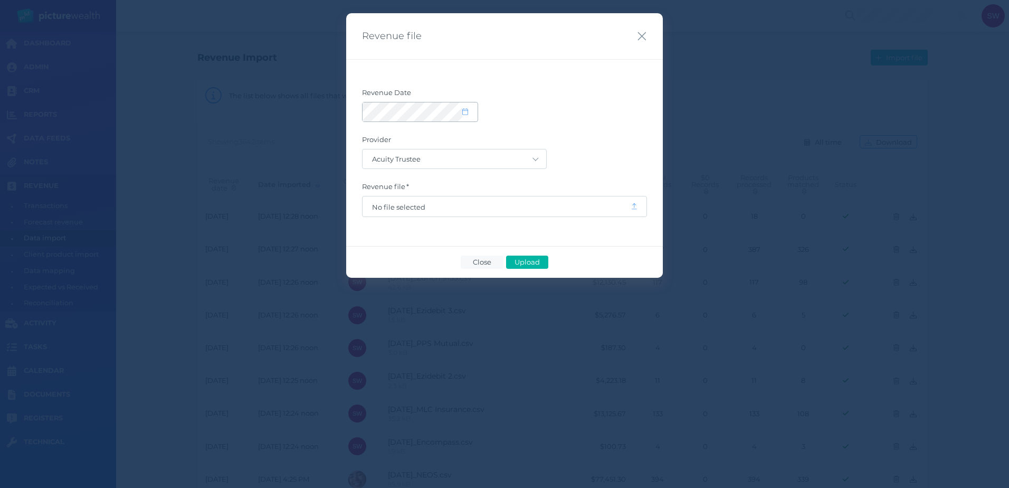
click at [470, 110] on span at bounding box center [469, 112] width 15 height 9
select select "8"
select select "2025"
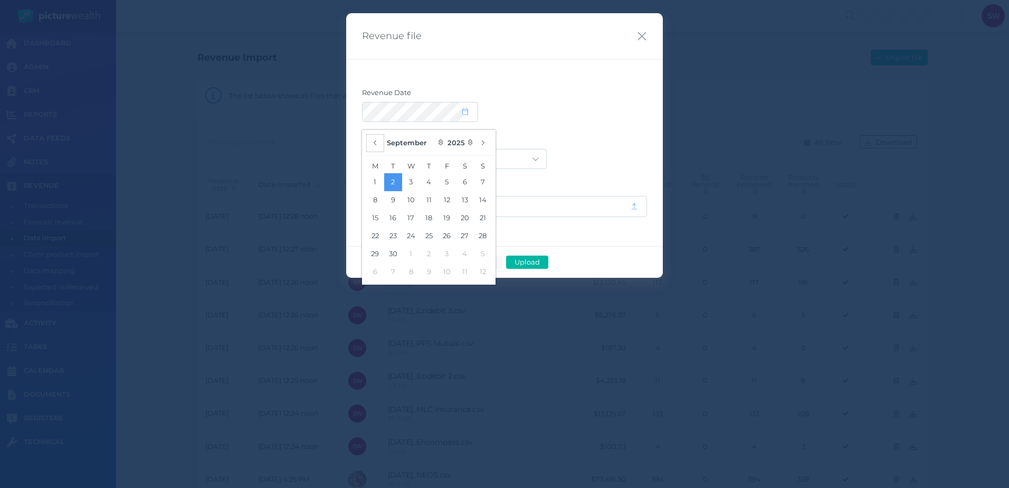
click at [377, 142] on icon "button" at bounding box center [375, 142] width 4 height 7
select select "7"
click at [413, 256] on button "27" at bounding box center [411, 254] width 18 height 18
click at [550, 144] on label "Provider" at bounding box center [504, 142] width 285 height 14
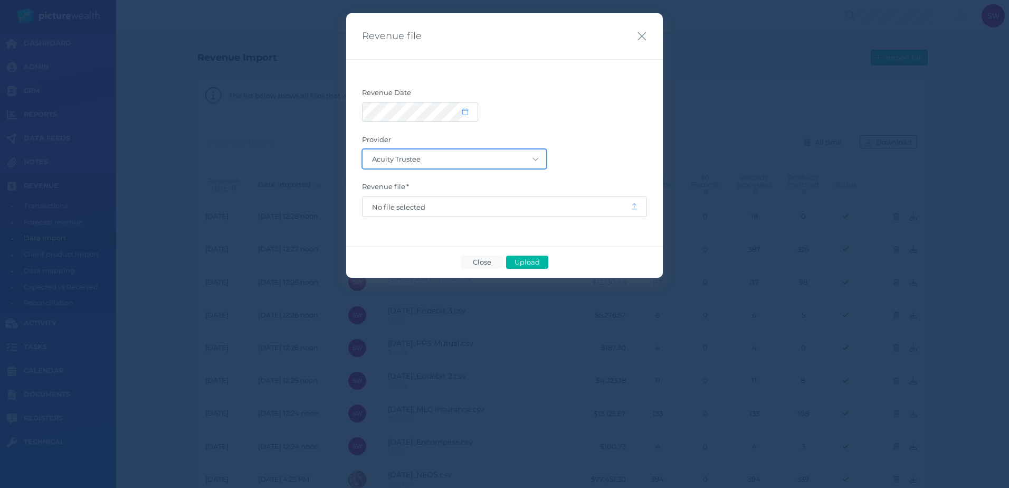
click at [526, 160] on select "Acuity Trustee AIA Australia AMG Super AMP ASGARD Asteron Life Australian Retir…" at bounding box center [455, 158] width 184 height 19
select select "64"
click at [363, 149] on select "Acuity Trustee AIA Australia AMG Super AMP ASGARD Asteron Life Australian Retir…" at bounding box center [455, 158] width 184 height 19
click at [479, 203] on span "No file selected" at bounding box center [496, 207] width 249 height 8
click at [530, 258] on span "Upload" at bounding box center [527, 262] width 34 height 8
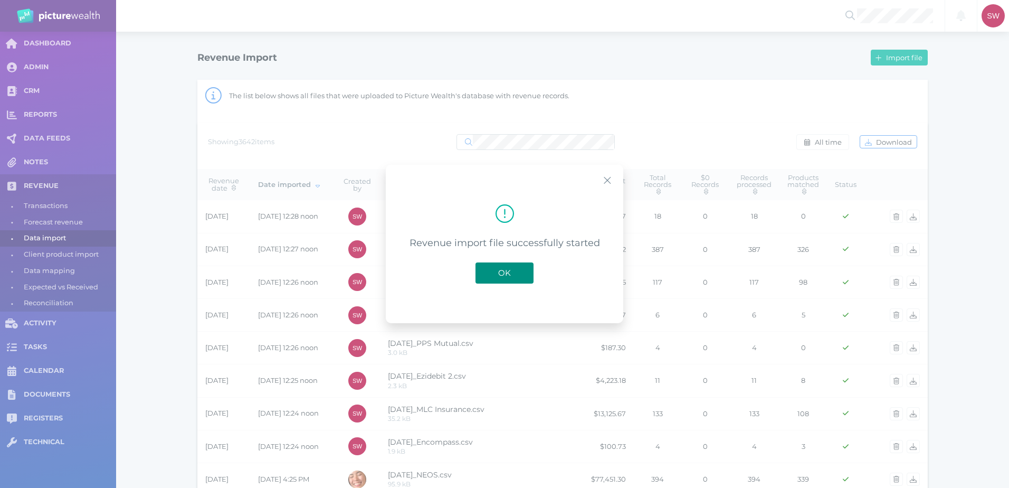
click at [510, 271] on span "OK" at bounding box center [504, 273] width 23 height 10
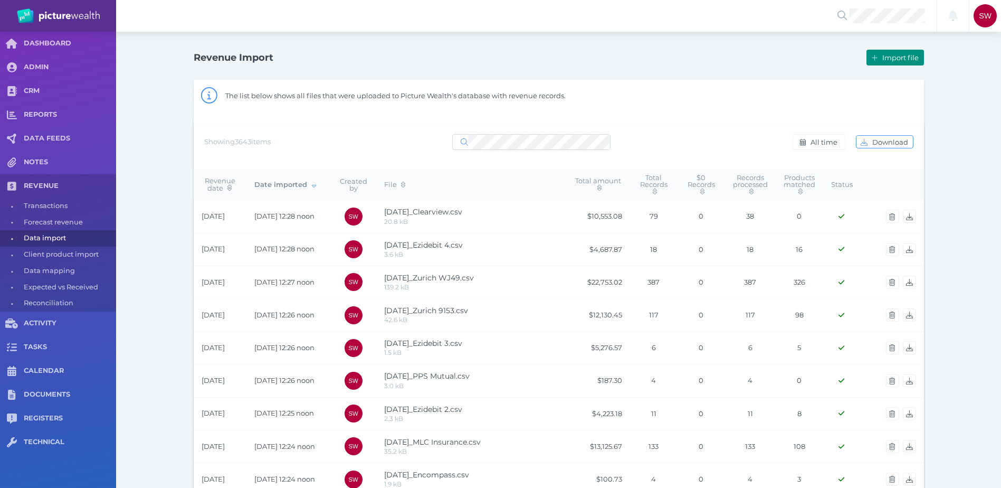
click at [671, 55] on span "Import file" at bounding box center [901, 57] width 43 height 8
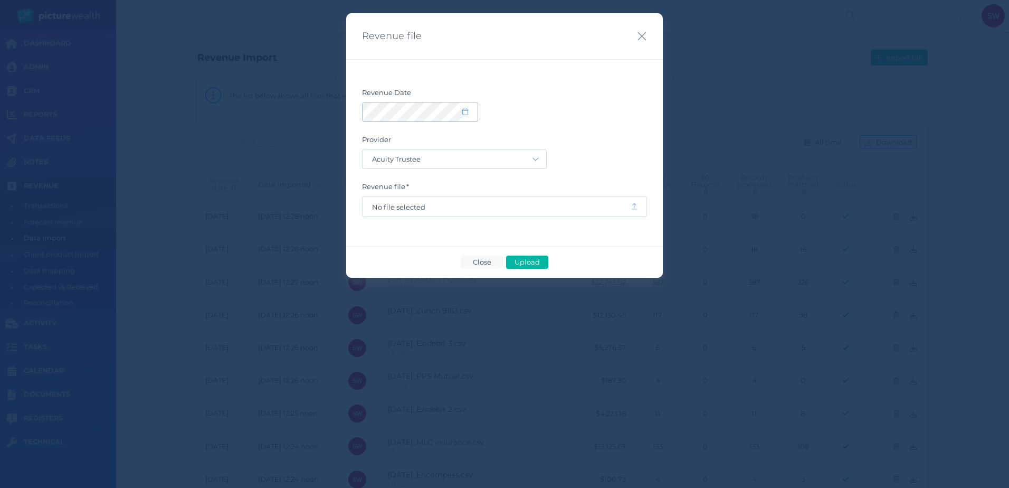
click at [467, 109] on icon at bounding box center [465, 111] width 6 height 7
select select "8"
select select "2025"
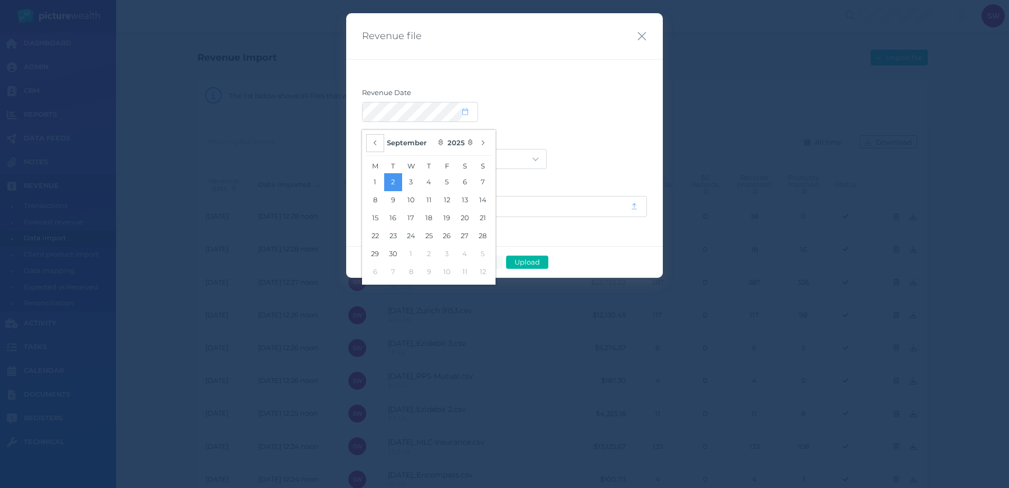
click at [376, 142] on icon "button" at bounding box center [375, 142] width 4 height 7
select select "7"
click at [432, 253] on button "28" at bounding box center [429, 254] width 18 height 18
drag, startPoint x: 570, startPoint y: 154, endPoint x: 545, endPoint y: 157, distance: 24.9
click at [569, 154] on div "Acuity Trustee AIA Australia AMG Super AMP ASGARD Asteron Life Australian Retir…" at bounding box center [504, 159] width 285 height 20
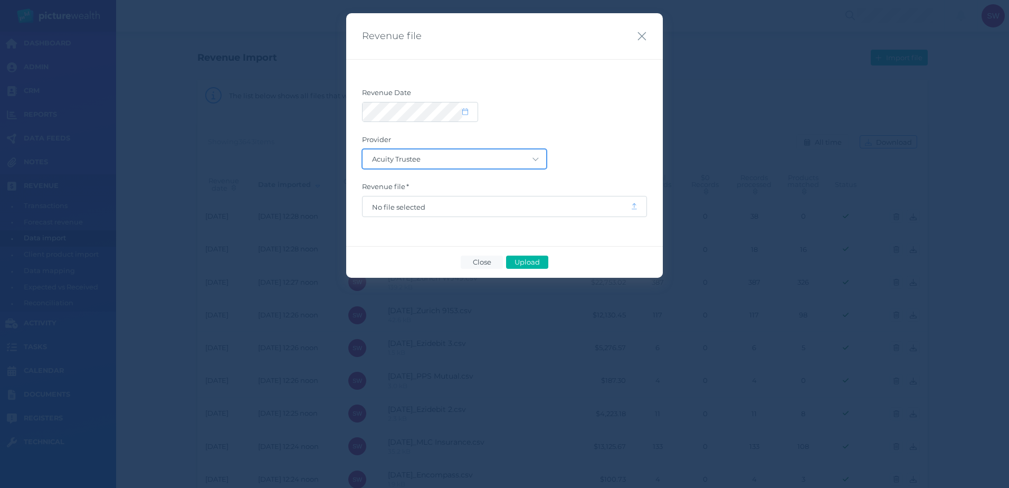
click at [531, 160] on select "Acuity Trustee AIA Australia AMG Super AMP ASGARD Asteron Life Australian Retir…" at bounding box center [455, 158] width 184 height 19
select select "128"
click at [363, 149] on select "Acuity Trustee AIA Australia AMG Super AMP ASGARD Asteron Life Australian Retir…" at bounding box center [455, 158] width 184 height 19
click at [531, 258] on span "Upload" at bounding box center [527, 262] width 34 height 8
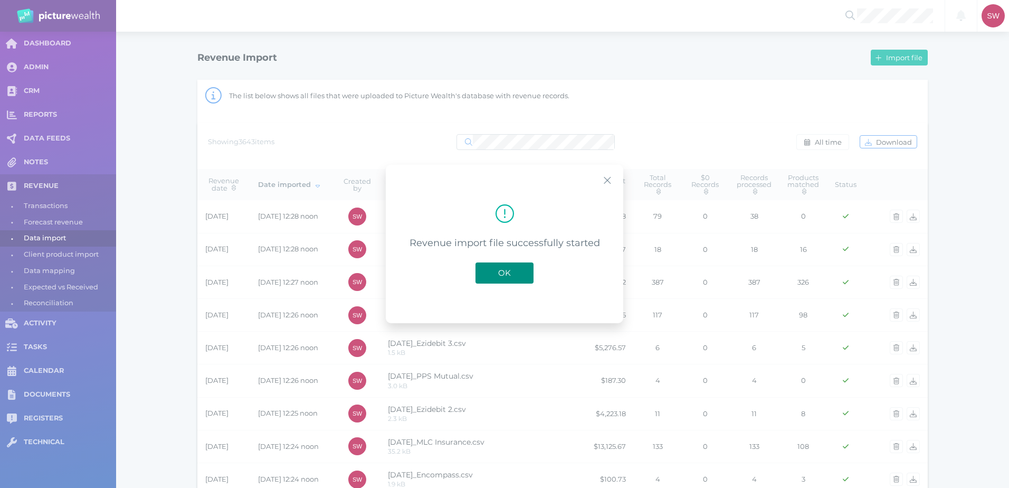
click at [512, 275] on span "OK" at bounding box center [504, 273] width 23 height 10
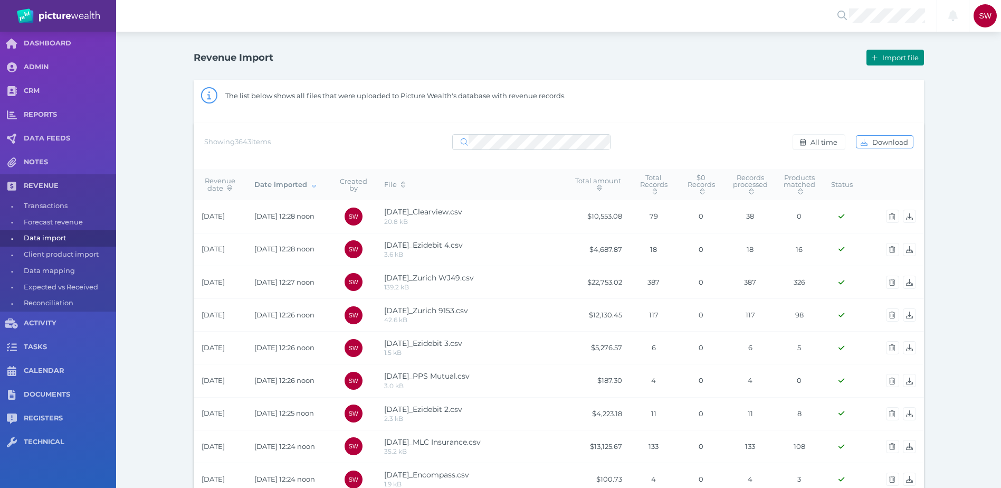
click at [671, 53] on button "Import file" at bounding box center [895, 58] width 57 height 16
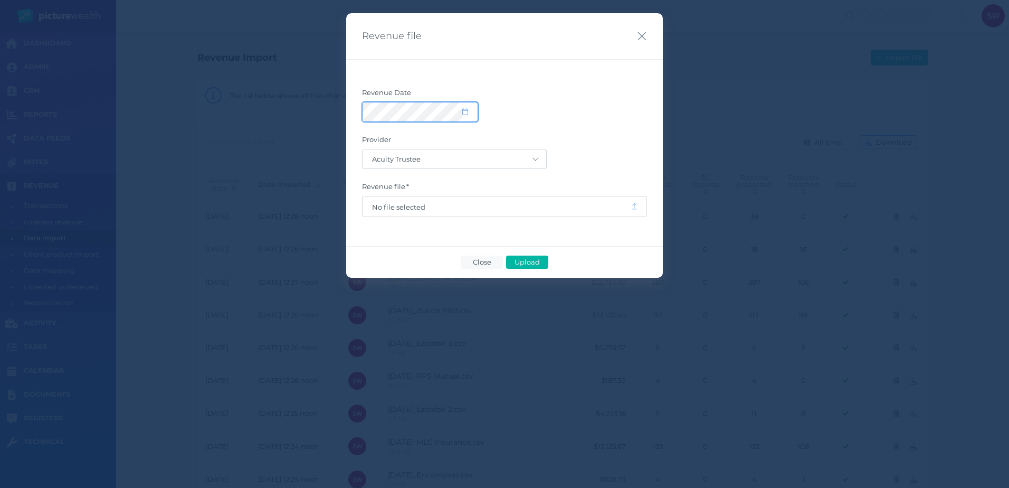
select select "8"
select select "2025"
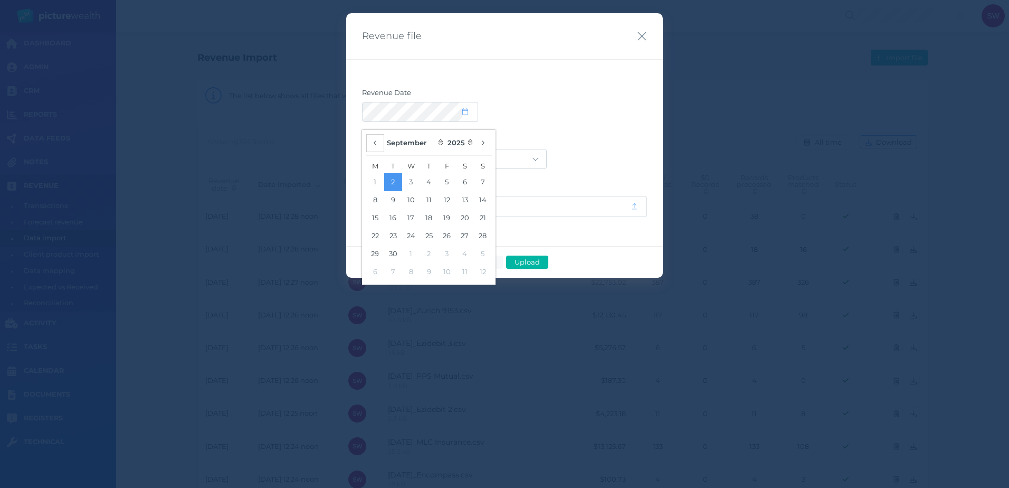
click at [375, 144] on icon "button" at bounding box center [375, 142] width 4 height 7
select select "7"
click at [429, 254] on button "28" at bounding box center [429, 254] width 18 height 18
drag, startPoint x: 538, startPoint y: 153, endPoint x: 532, endPoint y: 155, distance: 6.2
click at [538, 153] on select "Acuity Trustee AIA Australia AMG Super AMP ASGARD Asteron Life Australian Retir…" at bounding box center [455, 158] width 184 height 19
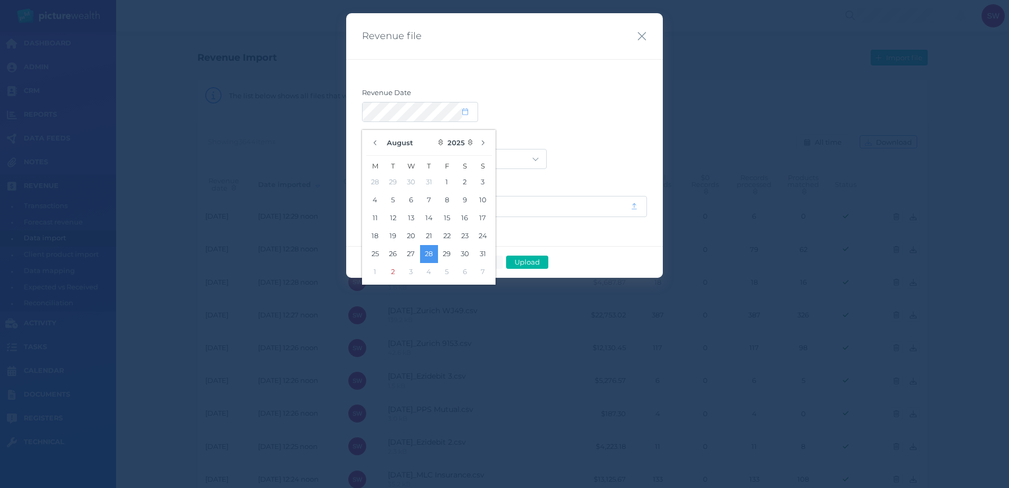
drag, startPoint x: 584, startPoint y: 144, endPoint x: 574, endPoint y: 146, distance: 9.6
click at [584, 144] on label "Provider" at bounding box center [504, 142] width 285 height 14
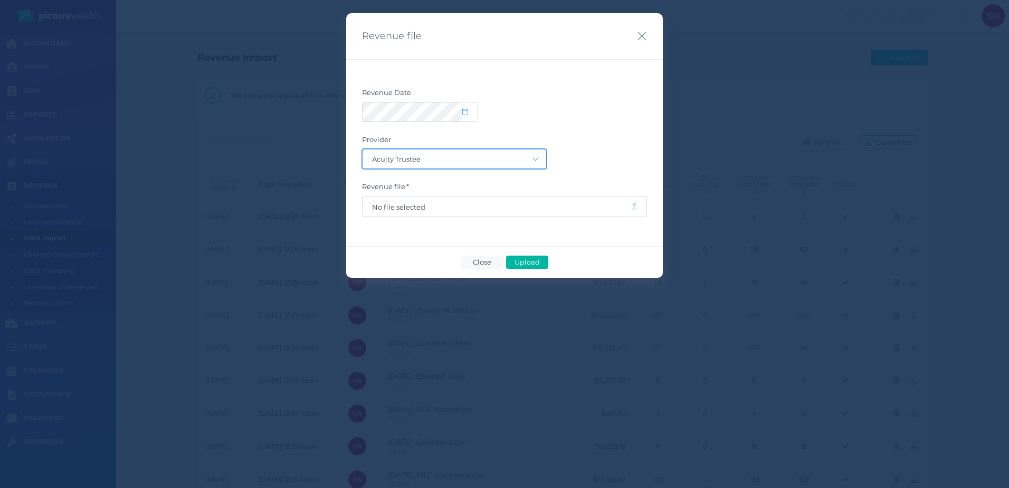
click at [525, 158] on select "Acuity Trustee AIA Australia AMG Super AMP ASGARD Asteron Life Australian Retir…" at bounding box center [455, 158] width 184 height 19
select select "68"
click at [363, 149] on select "Acuity Trustee AIA Australia AMG Super AMP ASGARD Asteron Life Australian Retir…" at bounding box center [455, 158] width 184 height 19
click at [529, 261] on span "Upload" at bounding box center [527, 262] width 34 height 8
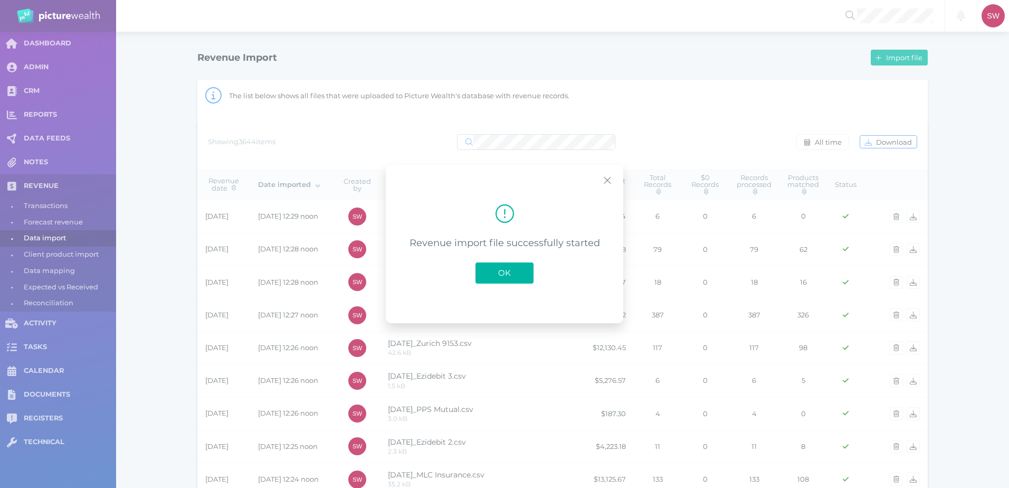
click at [518, 273] on button "OK" at bounding box center [504, 272] width 58 height 21
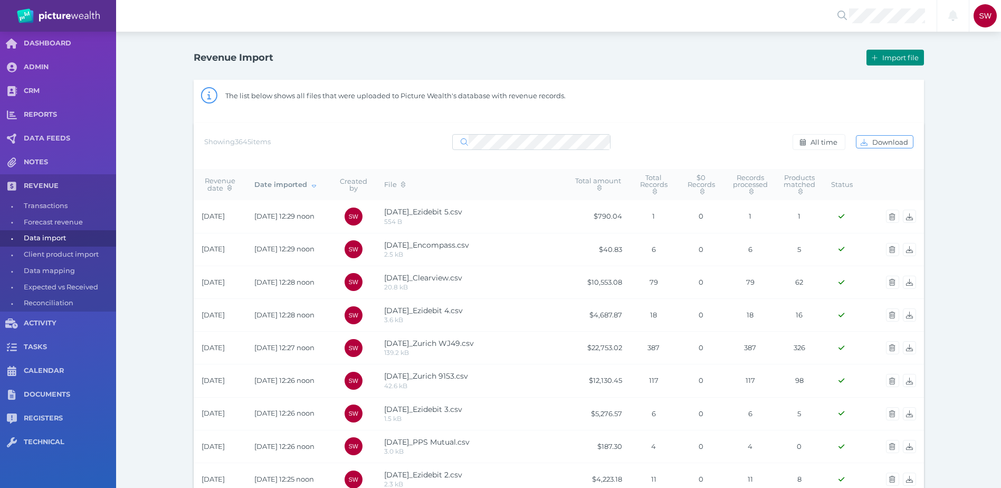
click at [671, 54] on button "Import file" at bounding box center [895, 58] width 57 height 16
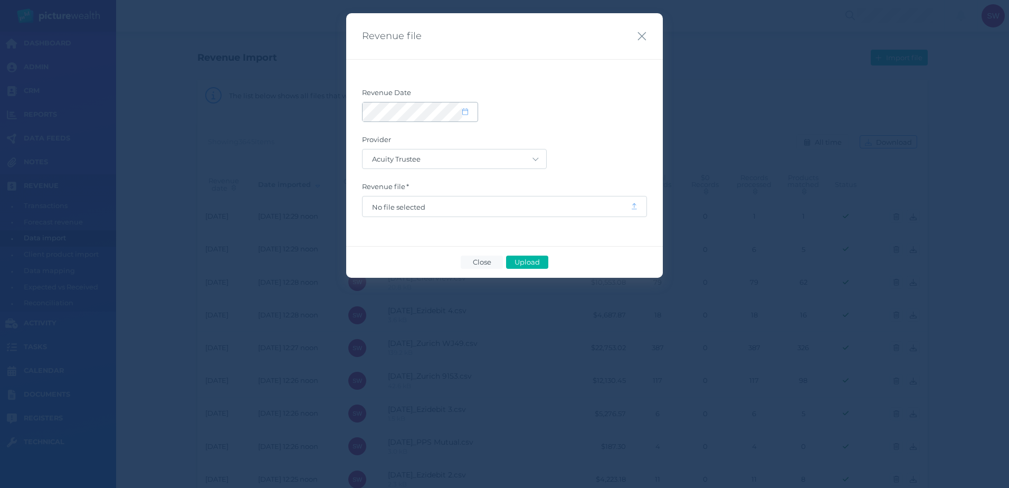
click at [468, 109] on span at bounding box center [469, 112] width 15 height 9
select select "8"
select select "2025"
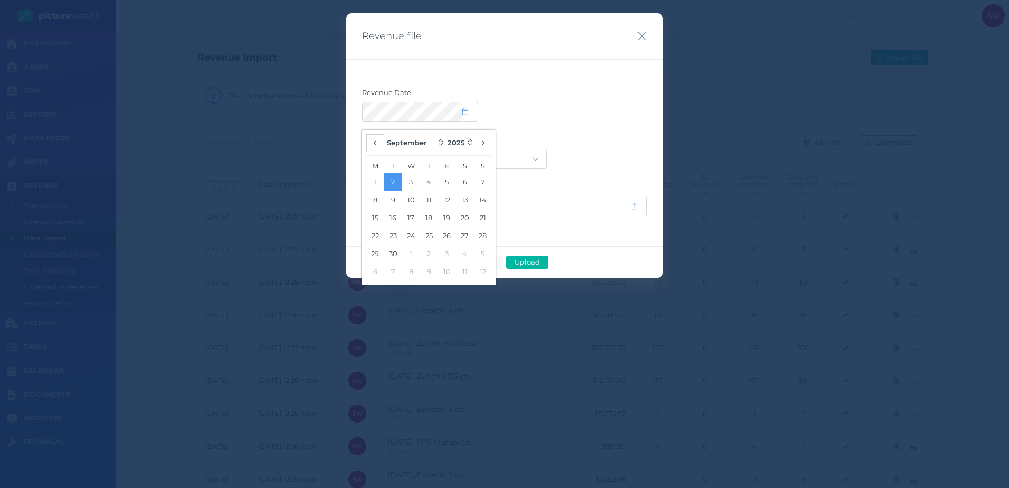
click at [374, 138] on button "button" at bounding box center [375, 143] width 18 height 18
select select "7"
click at [435, 250] on button "28" at bounding box center [429, 254] width 18 height 18
click at [558, 138] on label "Provider" at bounding box center [504, 142] width 285 height 14
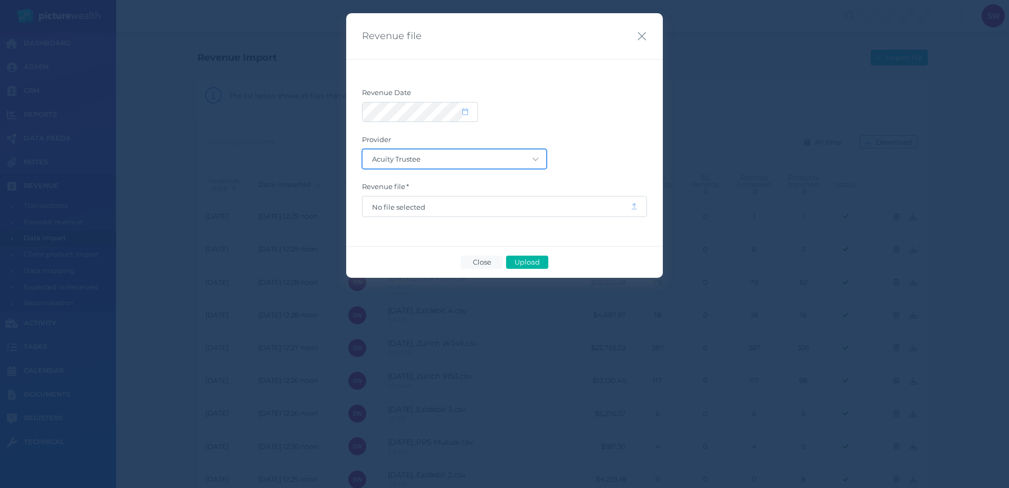
click at [538, 160] on select "Acuity Trustee AIA Australia AMG Super AMP ASGARD Asteron Life Australian Retir…" at bounding box center [455, 158] width 184 height 19
select select "77"
click at [363, 149] on select "Acuity Trustee AIA Australia AMG Super AMP ASGARD Asteron Life Australian Retir…" at bounding box center [455, 158] width 184 height 19
click at [531, 260] on span "Upload" at bounding box center [527, 262] width 34 height 8
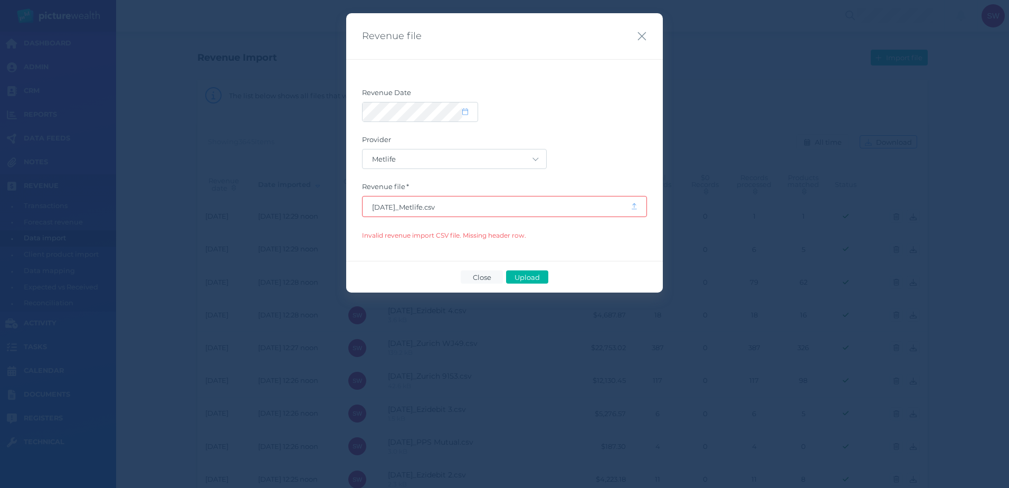
click at [480, 268] on div "Close Upload" at bounding box center [504, 277] width 317 height 32
click at [482, 275] on span "Close" at bounding box center [481, 277] width 27 height 8
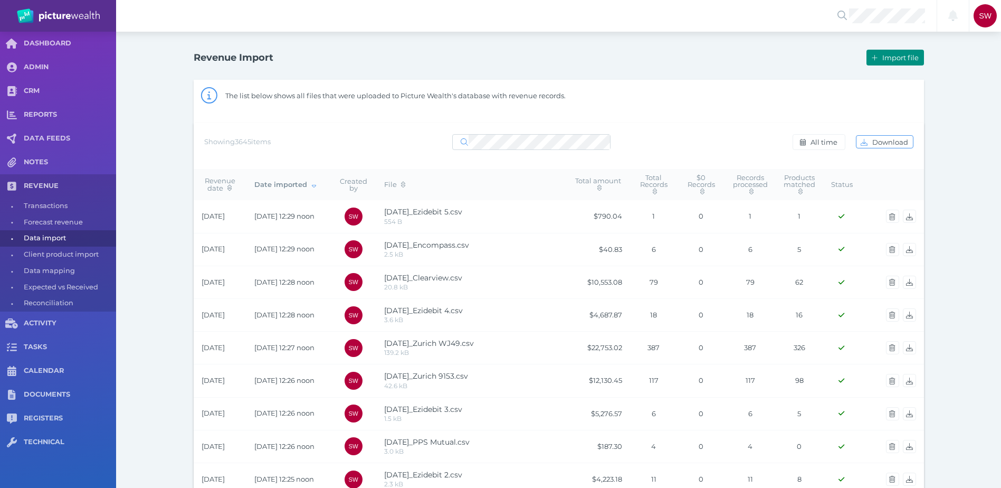
click at [671, 63] on button "Import file" at bounding box center [895, 58] width 57 height 16
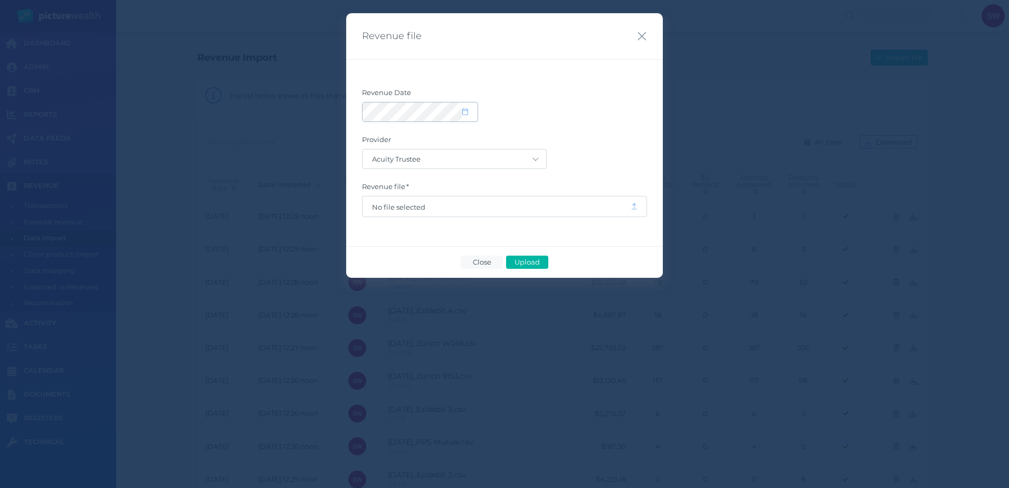
click at [463, 113] on icon at bounding box center [465, 111] width 6 height 7
select select "8"
select select "2025"
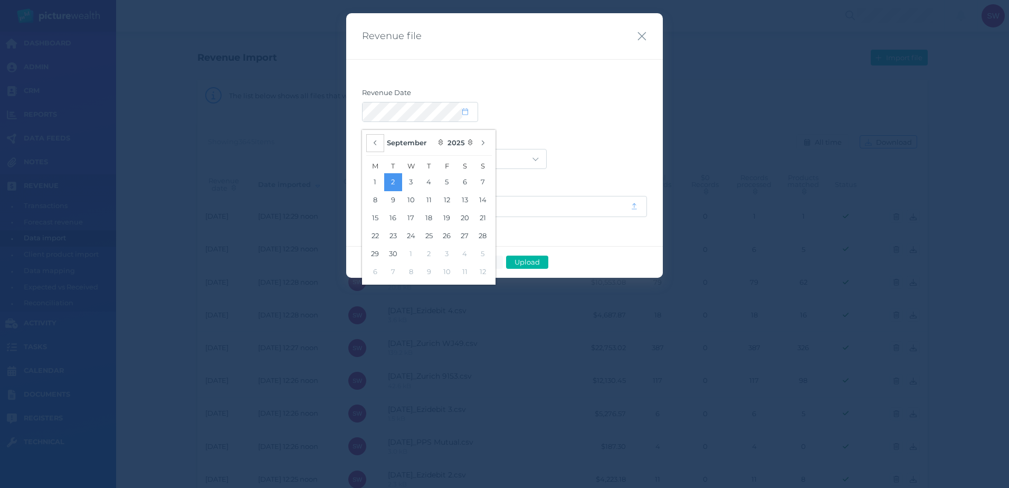
click at [376, 140] on icon "button" at bounding box center [375, 142] width 4 height 7
select select "7"
click at [427, 255] on button "28" at bounding box center [429, 254] width 18 height 18
click at [607, 131] on form "Revenue Date Provider Acuity Trustee AIA Australia AMG Super AMP ASGARD Asteron…" at bounding box center [504, 152] width 285 height 129
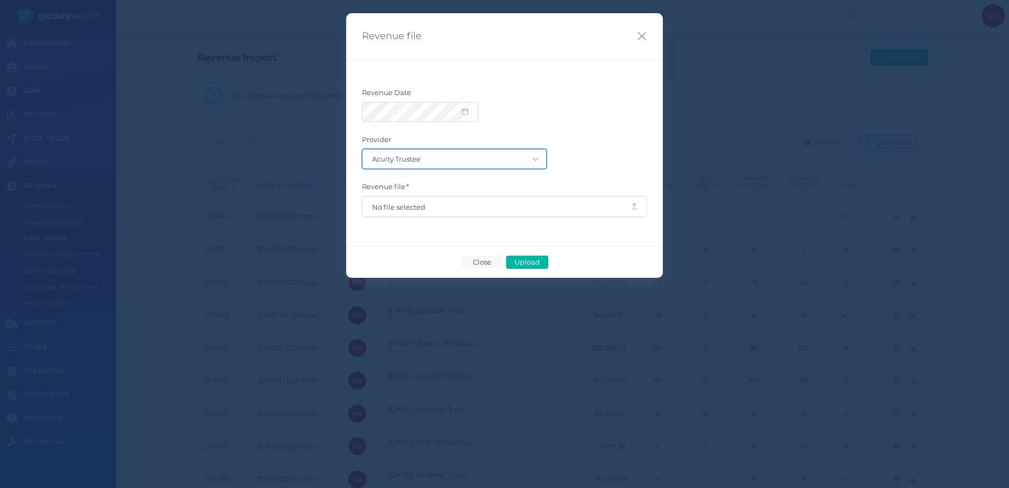
click at [517, 164] on select "Acuity Trustee AIA Australia AMG Super AMP ASGARD Asteron Life Australian Retir…" at bounding box center [455, 158] width 184 height 19
select select "77"
click at [363, 149] on select "Acuity Trustee AIA Australia AMG Super AMP ASGARD Asteron Life Australian Retir…" at bounding box center [455, 158] width 184 height 19
click at [494, 211] on span "No file selected" at bounding box center [496, 207] width 249 height 8
click at [528, 265] on span "Upload" at bounding box center [527, 262] width 34 height 8
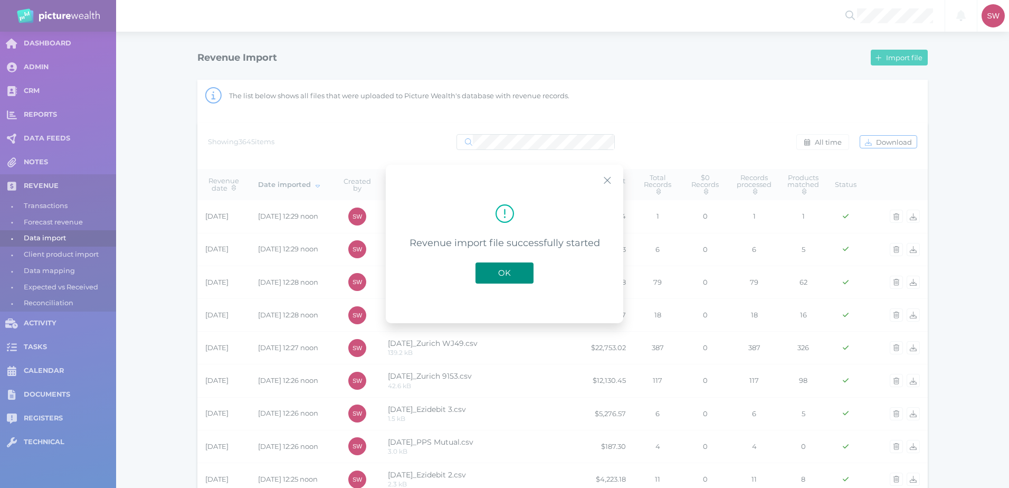
click at [520, 273] on button "OK" at bounding box center [504, 272] width 58 height 21
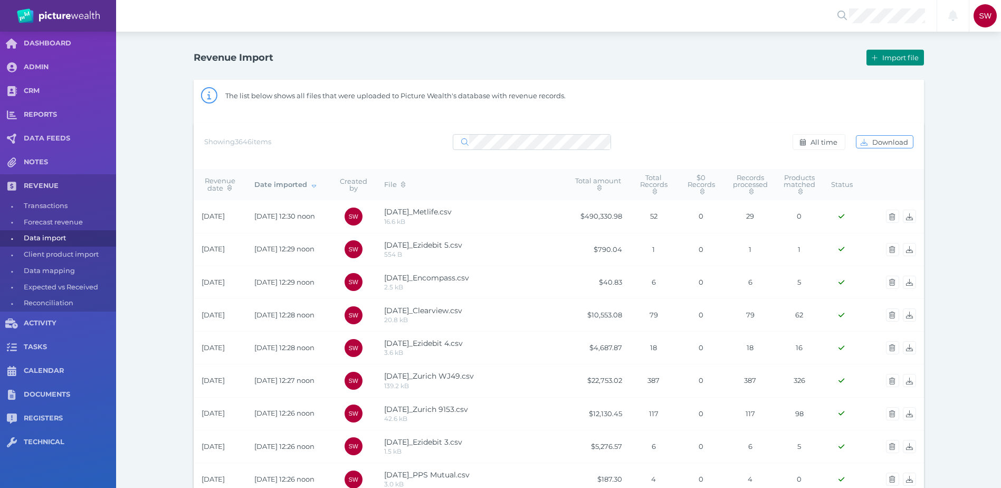
click at [671, 55] on span "Import file" at bounding box center [901, 57] width 43 height 8
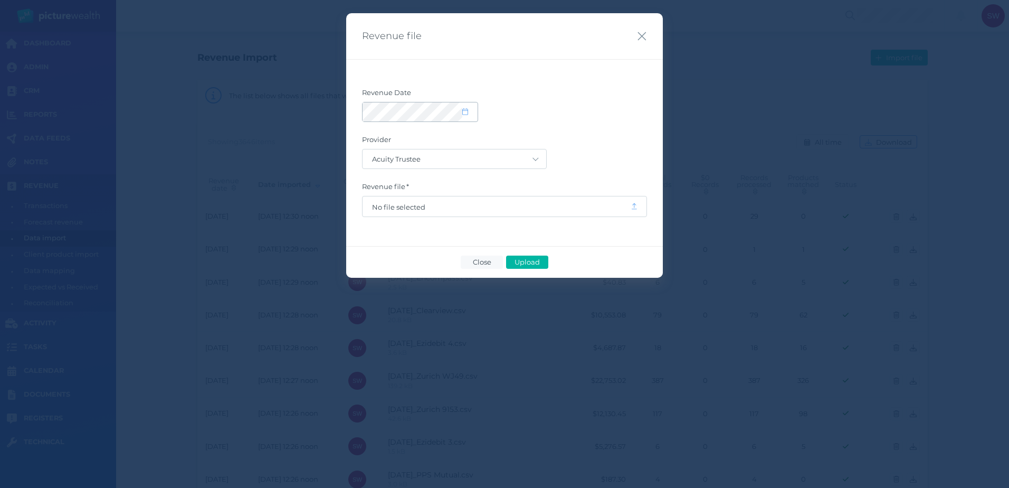
click at [467, 115] on icon at bounding box center [465, 111] width 6 height 7
select select "8"
select select "2025"
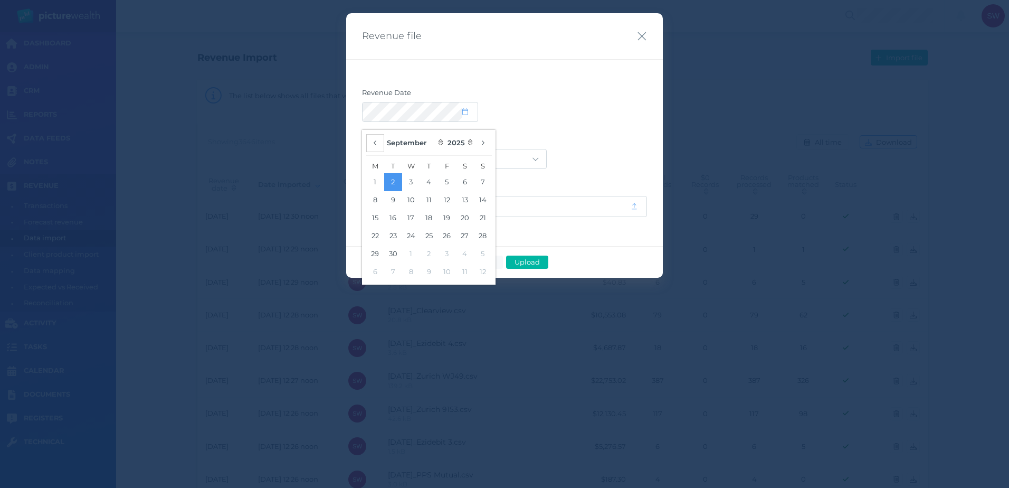
click at [370, 145] on button "button" at bounding box center [375, 143] width 18 height 18
select select "7"
click at [431, 254] on button "28" at bounding box center [429, 254] width 18 height 18
click at [565, 119] on div at bounding box center [504, 112] width 285 height 20
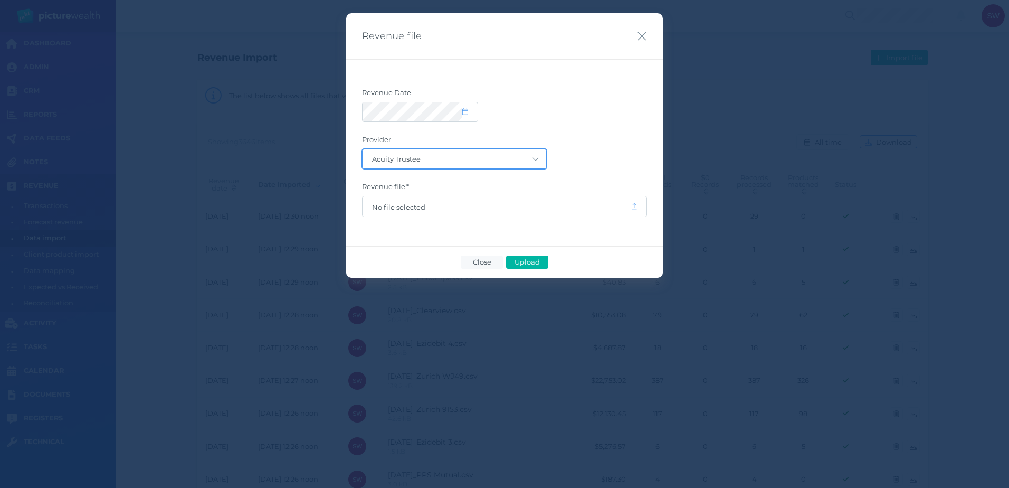
click at [524, 155] on select "Acuity Trustee AIA Australia AMG Super AMP ASGARD Asteron Life Australian Retir…" at bounding box center [455, 158] width 184 height 19
select select "80"
click at [363, 149] on select "Acuity Trustee AIA Australia AMG Super AMP ASGARD Asteron Life Australian Retir…" at bounding box center [455, 158] width 184 height 19
click at [483, 205] on span "No file selected" at bounding box center [496, 207] width 249 height 8
click at [532, 260] on span "Upload" at bounding box center [527, 262] width 34 height 8
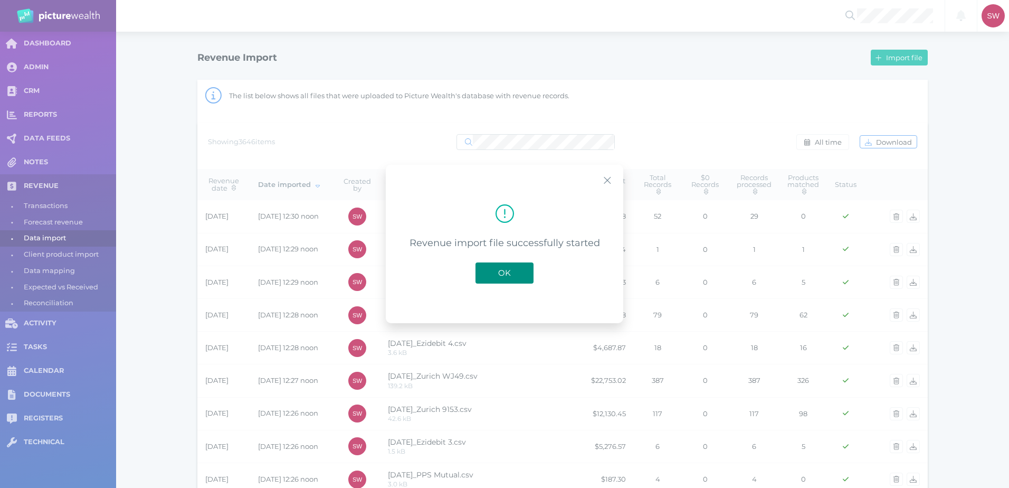
click at [506, 280] on button "OK" at bounding box center [504, 272] width 58 height 21
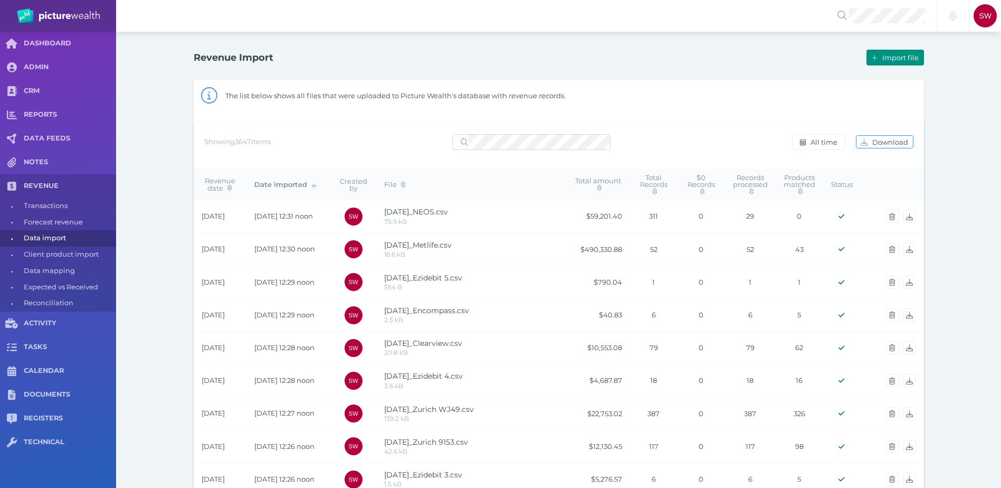
click at [671, 55] on span "Import file" at bounding box center [901, 57] width 43 height 8
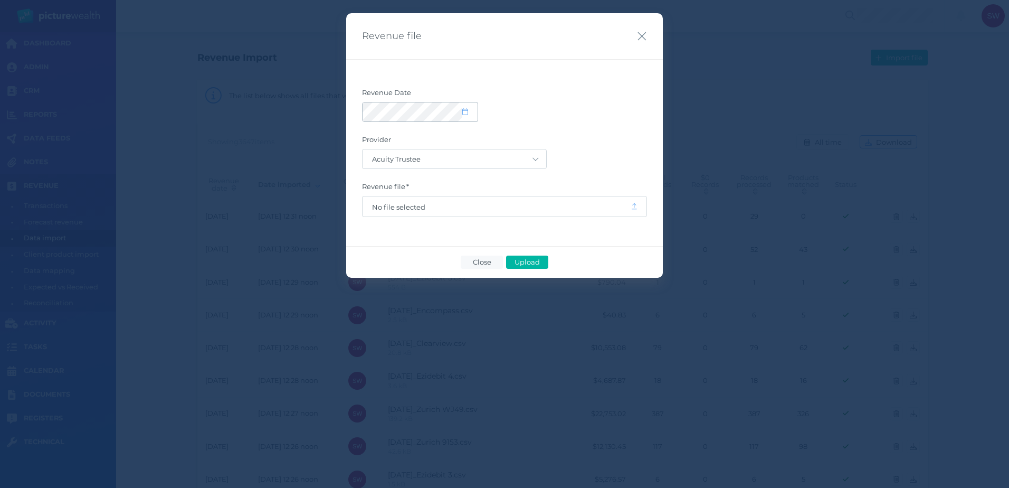
click at [472, 110] on span at bounding box center [469, 112] width 15 height 9
select select "8"
select select "2025"
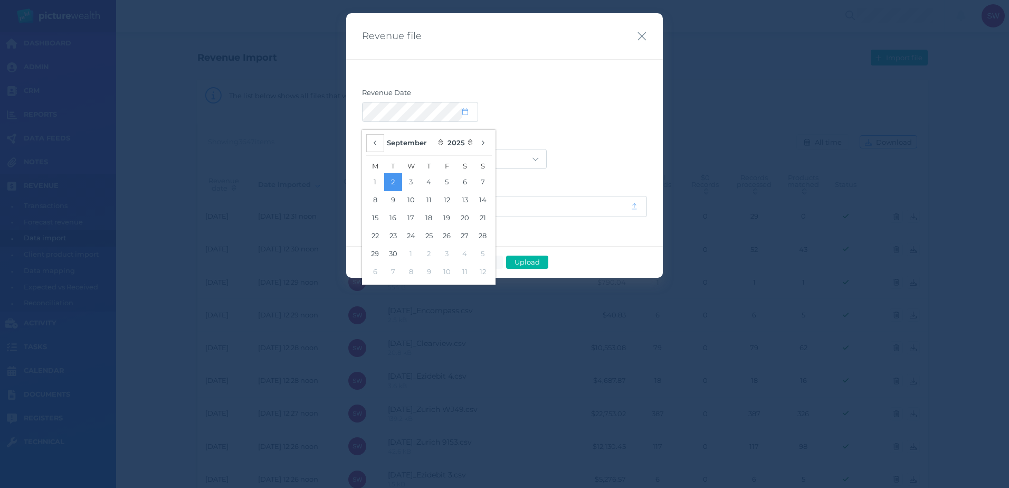
click at [377, 138] on button "button" at bounding box center [375, 143] width 18 height 18
select select "7"
click at [450, 253] on button "29" at bounding box center [447, 254] width 18 height 18
click at [586, 131] on form "Revenue Date Provider Acuity Trustee AIA Australia AMG Super AMP ASGARD Asteron…" at bounding box center [504, 152] width 285 height 129
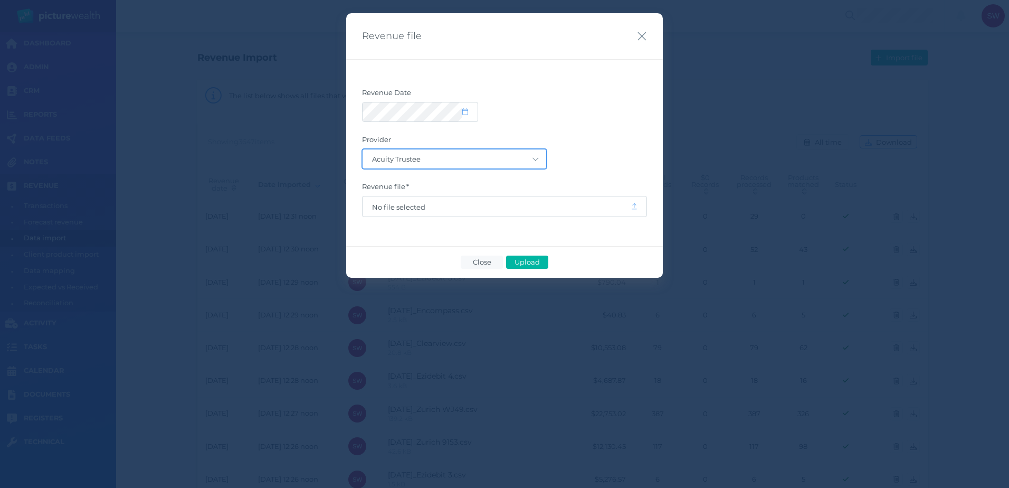
click at [499, 163] on select "Acuity Trustee AIA Australia AMG Super AMP ASGARD Asteron Life Australian Retir…" at bounding box center [455, 158] width 184 height 19
select select "68"
click at [363, 149] on select "Acuity Trustee AIA Australia AMG Super AMP ASGARD Asteron Life Australian Retir…" at bounding box center [455, 158] width 184 height 19
click at [463, 214] on span "No file selected" at bounding box center [497, 206] width 268 height 20
click at [463, 207] on span "No file selected" at bounding box center [496, 207] width 249 height 8
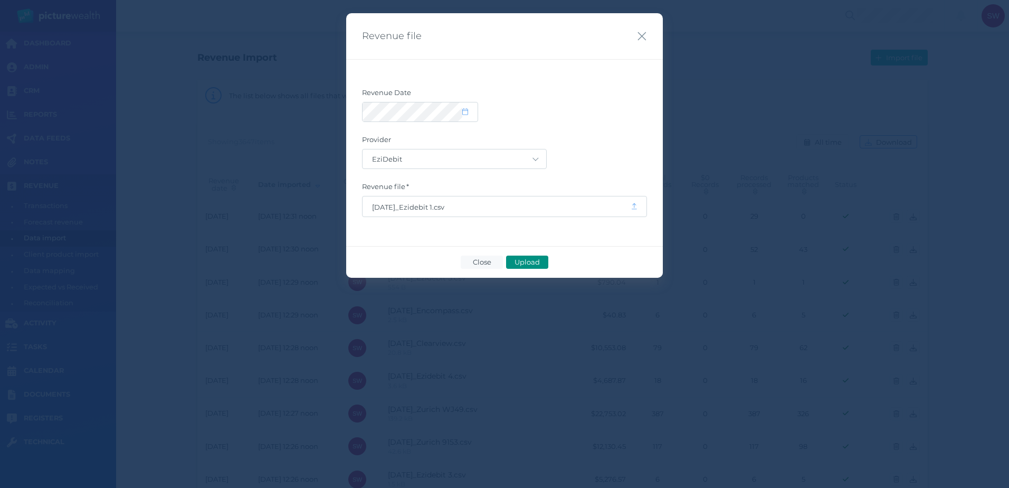
click at [525, 260] on span "Upload" at bounding box center [527, 262] width 34 height 8
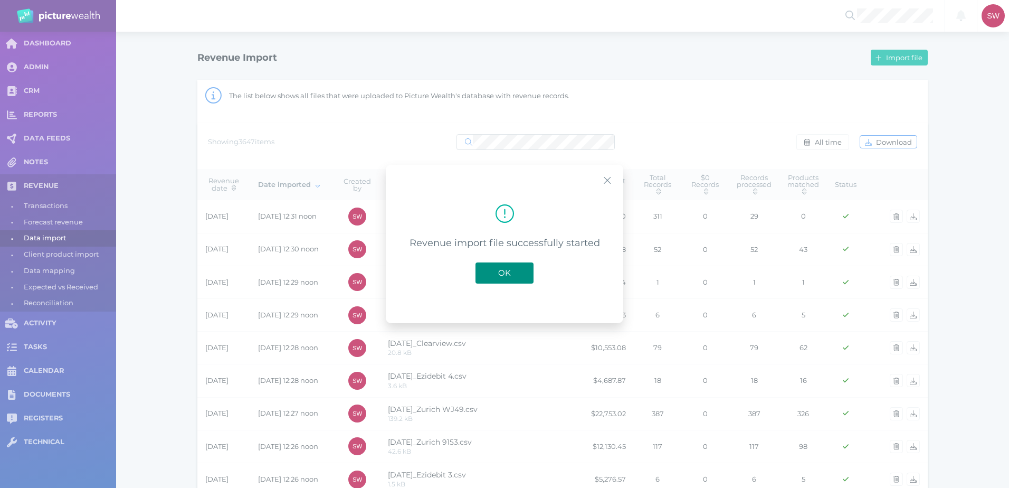
click at [506, 271] on span "OK" at bounding box center [504, 273] width 23 height 10
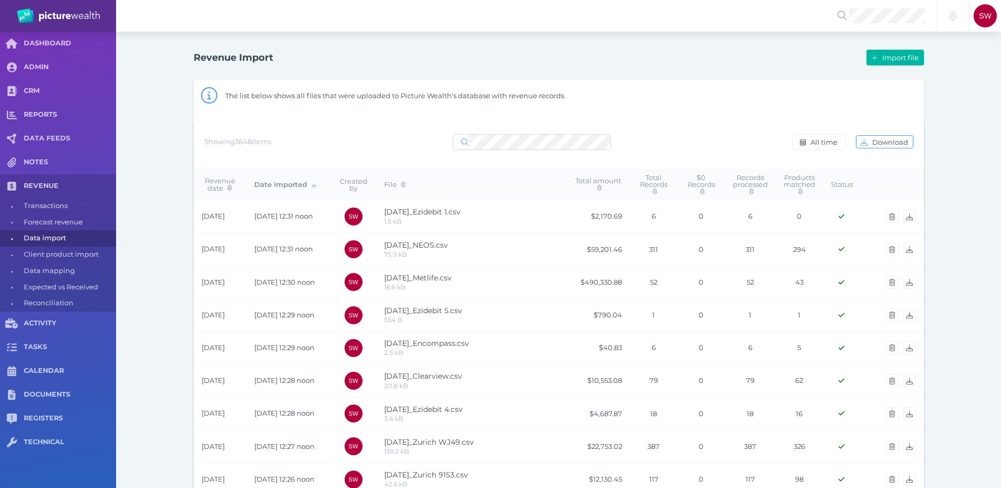
click at [671, 144] on span "All time" at bounding box center [825, 142] width 34 height 8
select select "ALL_TIME"
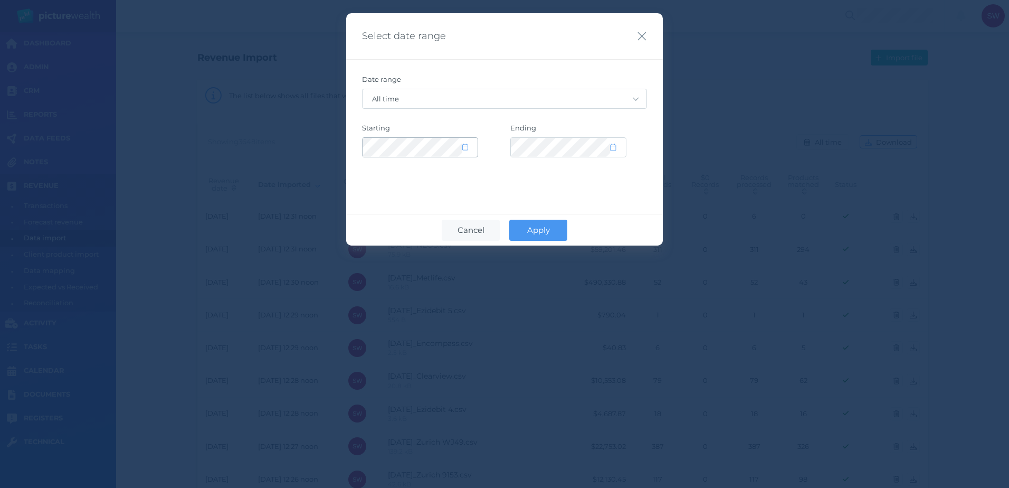
click at [470, 151] on span at bounding box center [469, 147] width 15 height 9
select select "2015"
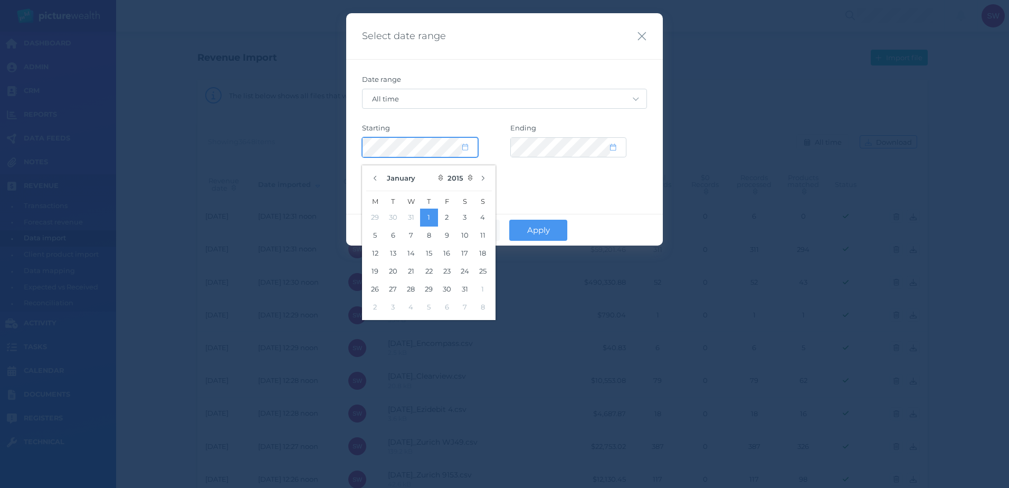
select select "CUSTOM"
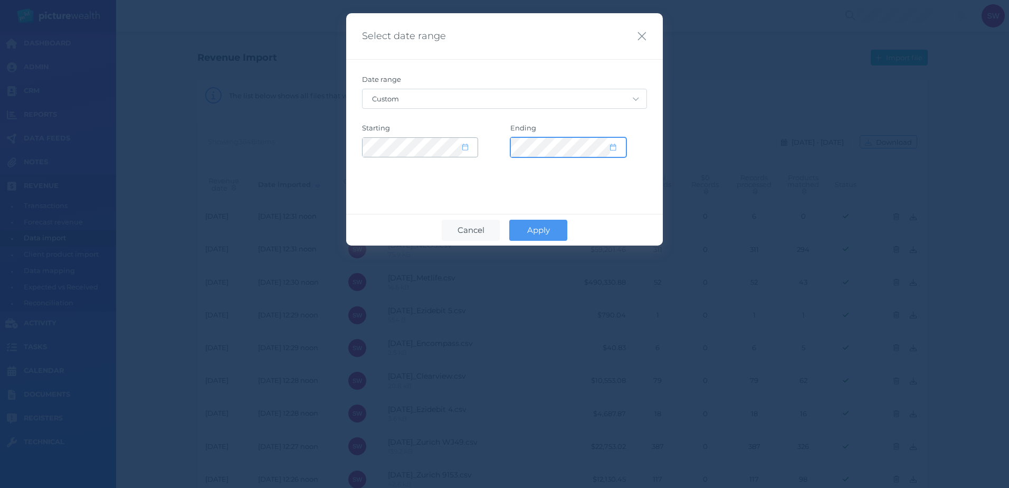
select select "2035"
click at [526, 235] on button "Apply" at bounding box center [538, 230] width 58 height 21
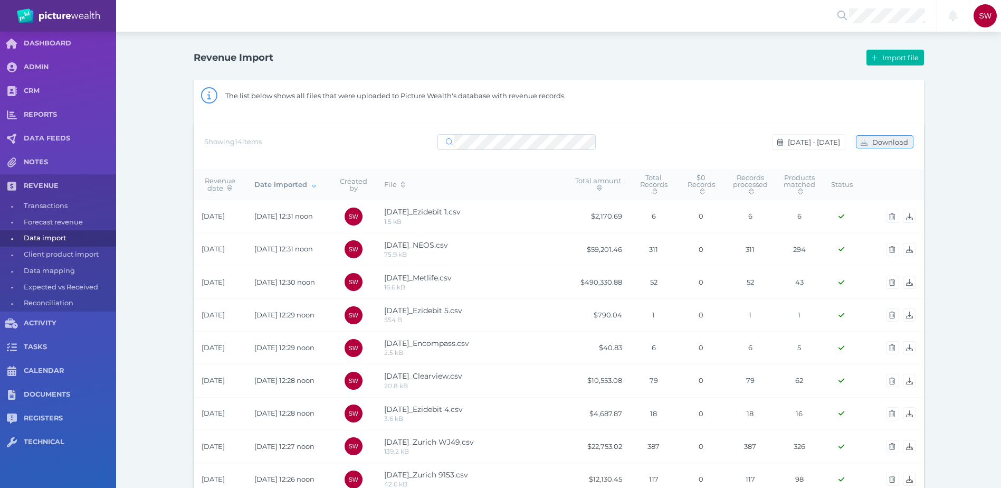
click at [671, 145] on span "Download" at bounding box center [891, 142] width 43 height 8
click at [671, 202] on div "Revenue Import Import file The list below shows all files that were uploaded to…" at bounding box center [558, 375] width 885 height 687
click at [671, 284] on span "button" at bounding box center [892, 282] width 15 height 8
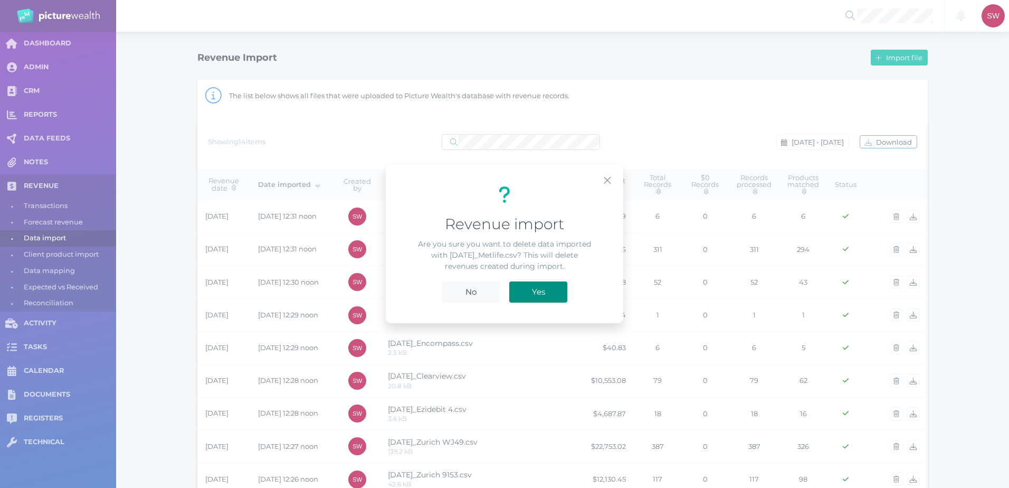
click at [550, 293] on button "Yes" at bounding box center [538, 291] width 58 height 21
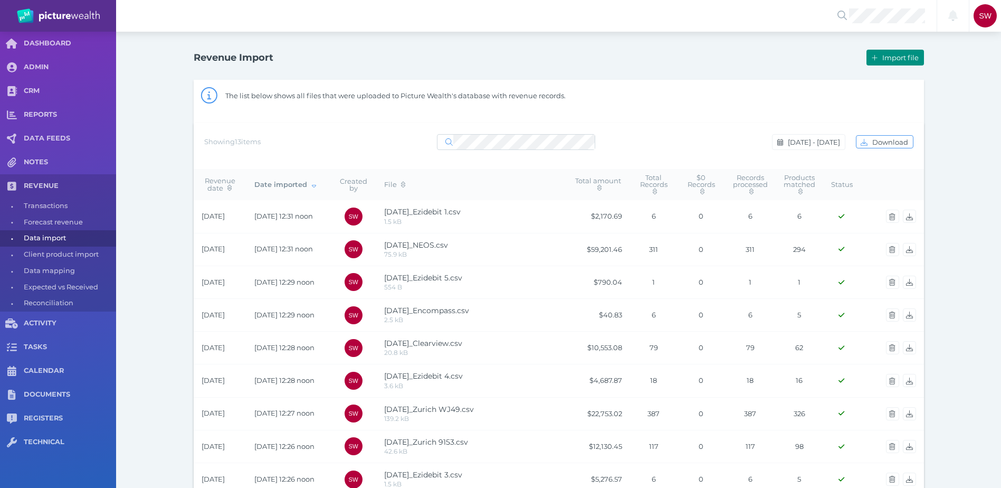
click at [671, 54] on span "Import file" at bounding box center [901, 57] width 43 height 8
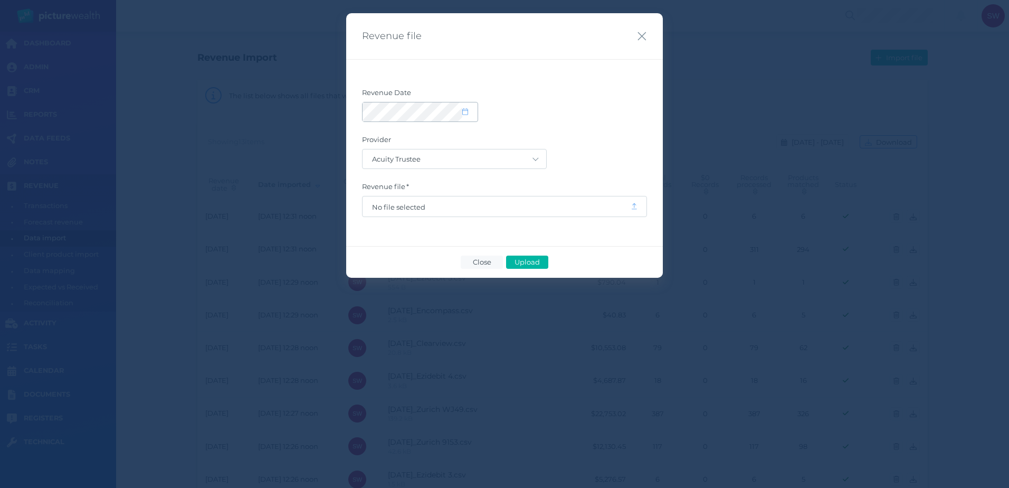
click at [471, 112] on span at bounding box center [469, 112] width 15 height 9
select select "8"
select select "2025"
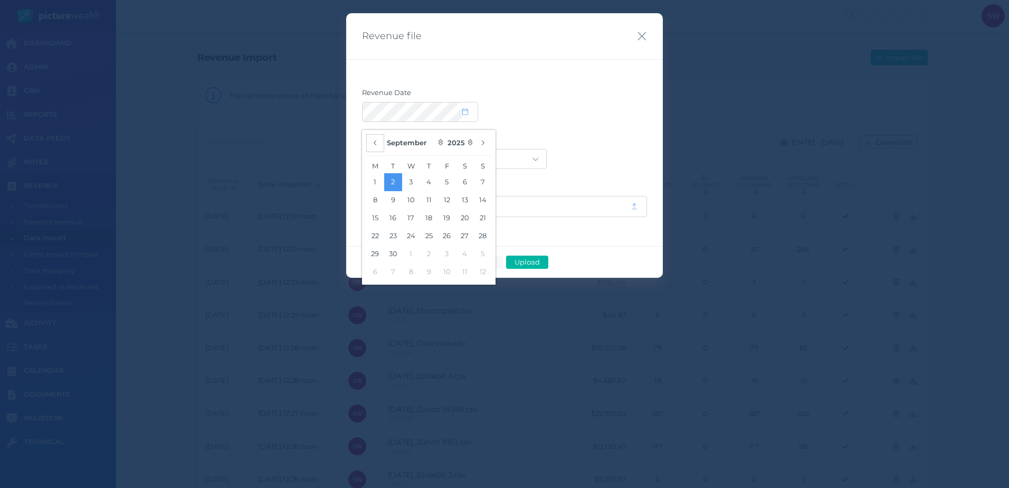
click at [379, 140] on button "button" at bounding box center [375, 143] width 18 height 18
select select "7"
click at [433, 253] on button "28" at bounding box center [429, 254] width 18 height 18
click at [578, 125] on form "Revenue Date Provider Acuity Trustee AIA Australia AMG Super AMP ASGARD Asteron…" at bounding box center [504, 152] width 285 height 129
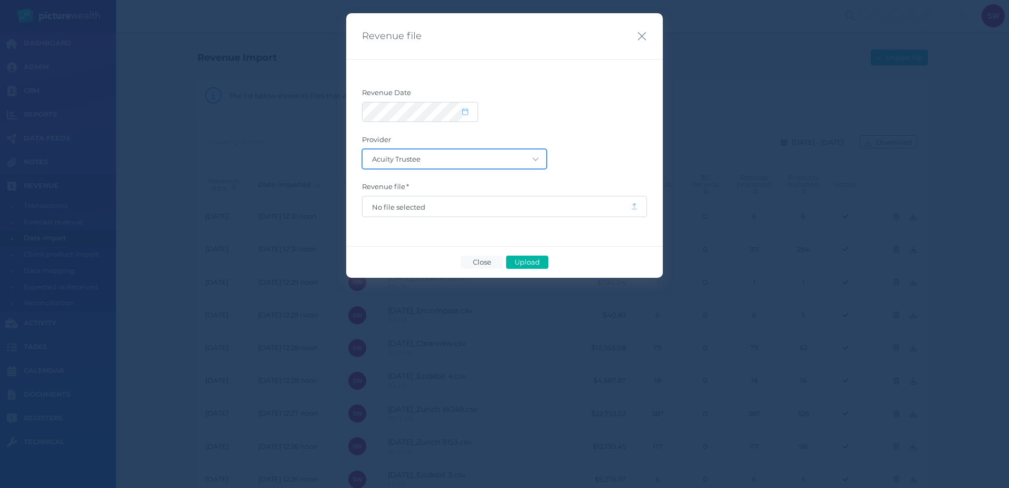
click at [533, 153] on select "Acuity Trustee AIA Australia AMG Super AMP ASGARD Asteron Life Australian Retir…" at bounding box center [455, 158] width 184 height 19
select select "77"
click at [363, 149] on select "Acuity Trustee AIA Australia AMG Super AMP ASGARD Asteron Life Australian Retir…" at bounding box center [455, 158] width 184 height 19
click at [522, 204] on span "No file selected" at bounding box center [496, 207] width 249 height 8
click at [533, 257] on button "Upload" at bounding box center [527, 261] width 42 height 13
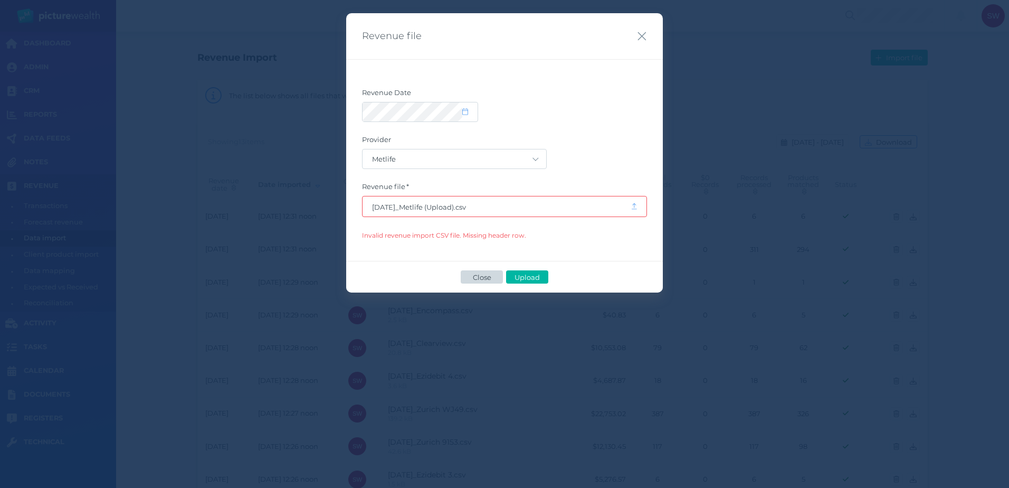
click at [485, 279] on span "Close" at bounding box center [481, 277] width 27 height 8
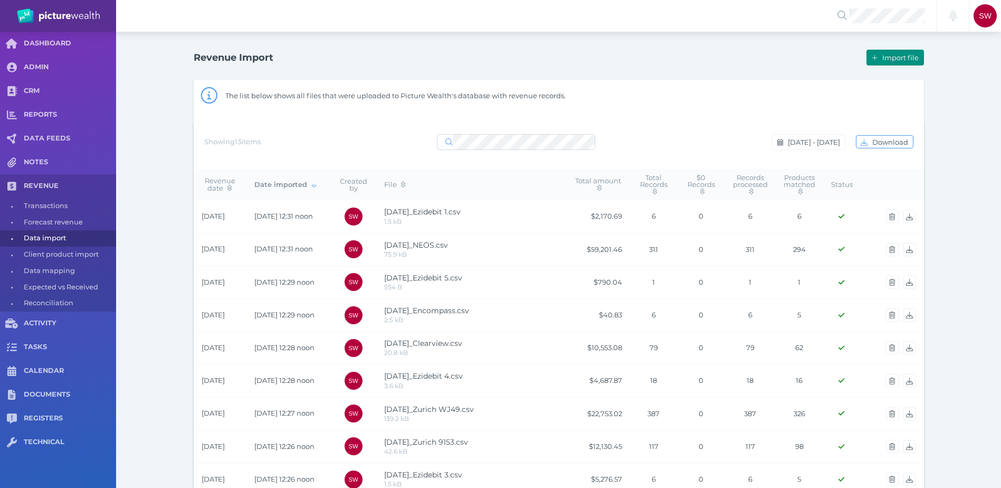
click at [671, 57] on span "Import file" at bounding box center [901, 57] width 43 height 8
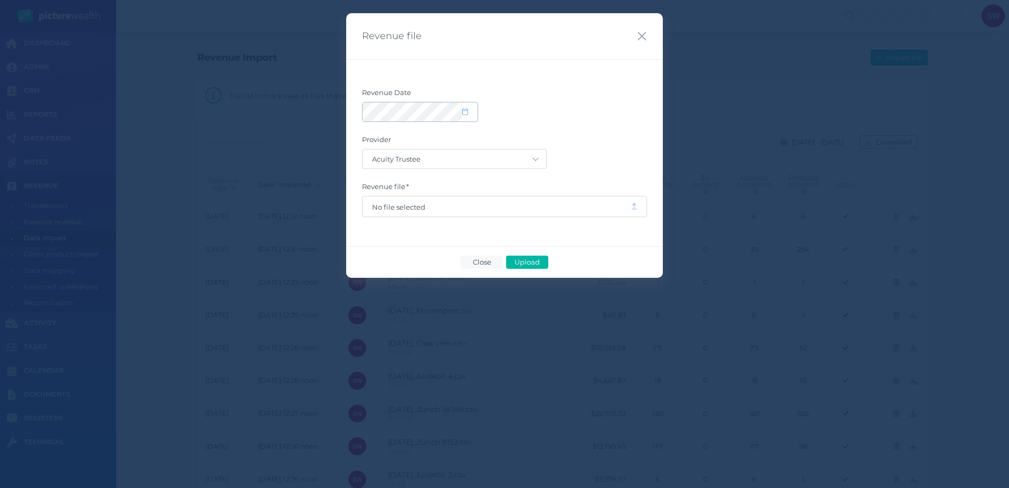
click at [468, 115] on icon at bounding box center [465, 111] width 6 height 7
select select "8"
select select "2025"
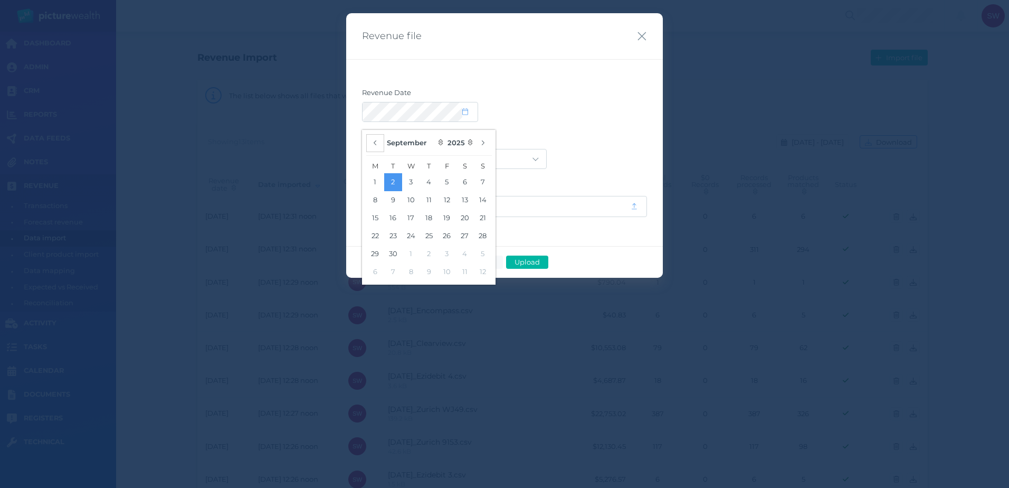
click at [377, 147] on button "button" at bounding box center [375, 143] width 18 height 18
select select "7"
click at [436, 253] on button "28" at bounding box center [429, 254] width 18 height 18
click at [594, 147] on label "Provider" at bounding box center [504, 142] width 285 height 14
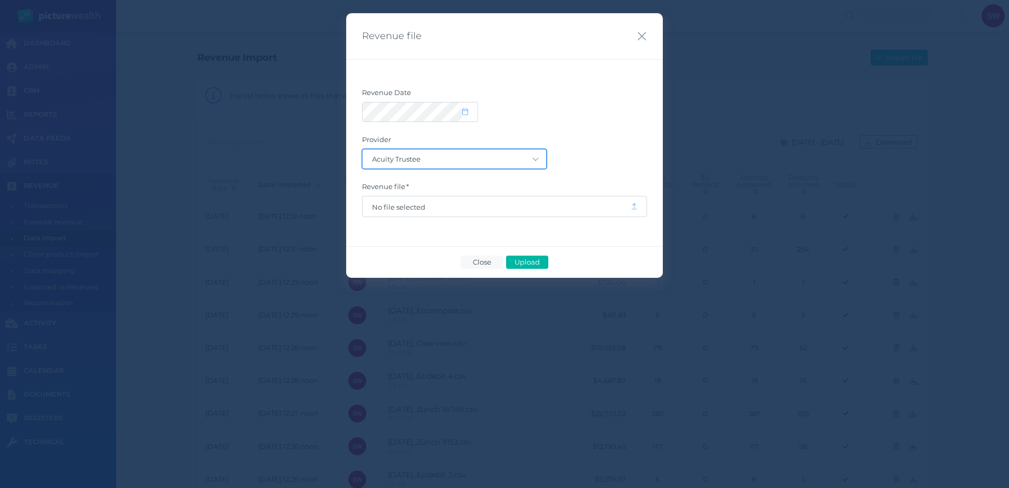
click at [537, 157] on select "Acuity Trustee AIA Australia AMG Super AMP ASGARD Asteron Life Australian Retir…" at bounding box center [455, 158] width 184 height 19
select select "77"
click at [363, 149] on select "Acuity Trustee AIA Australia AMG Super AMP ASGARD Asteron Life Australian Retir…" at bounding box center [455, 158] width 184 height 19
click at [513, 205] on span "No file selected" at bounding box center [496, 207] width 249 height 8
click at [525, 264] on span "Upload" at bounding box center [527, 262] width 34 height 8
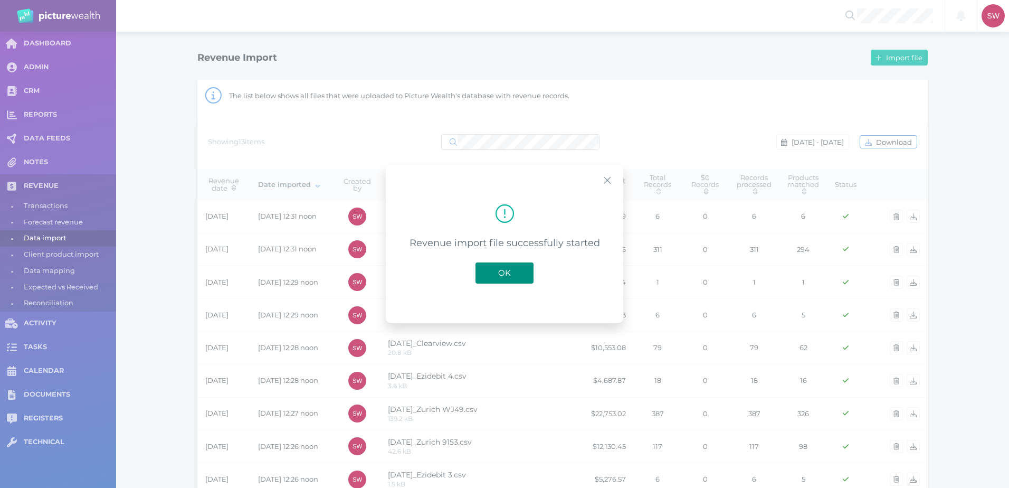
click at [508, 265] on button "OK" at bounding box center [504, 272] width 58 height 21
